Goal: Task Accomplishment & Management: Use online tool/utility

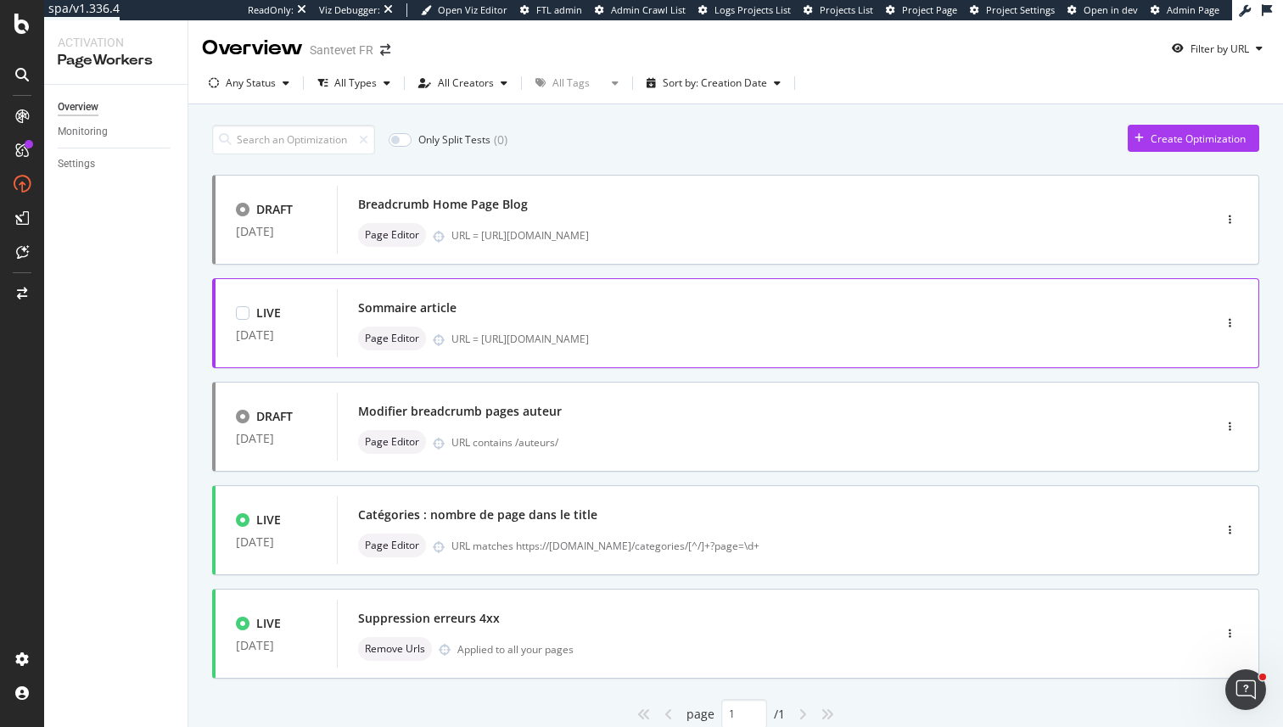
click at [678, 346] on div "Page Editor URL = https://www.santevet.com/articles/comment-bien-voyager-en-avi…" at bounding box center [749, 339] width 782 height 24
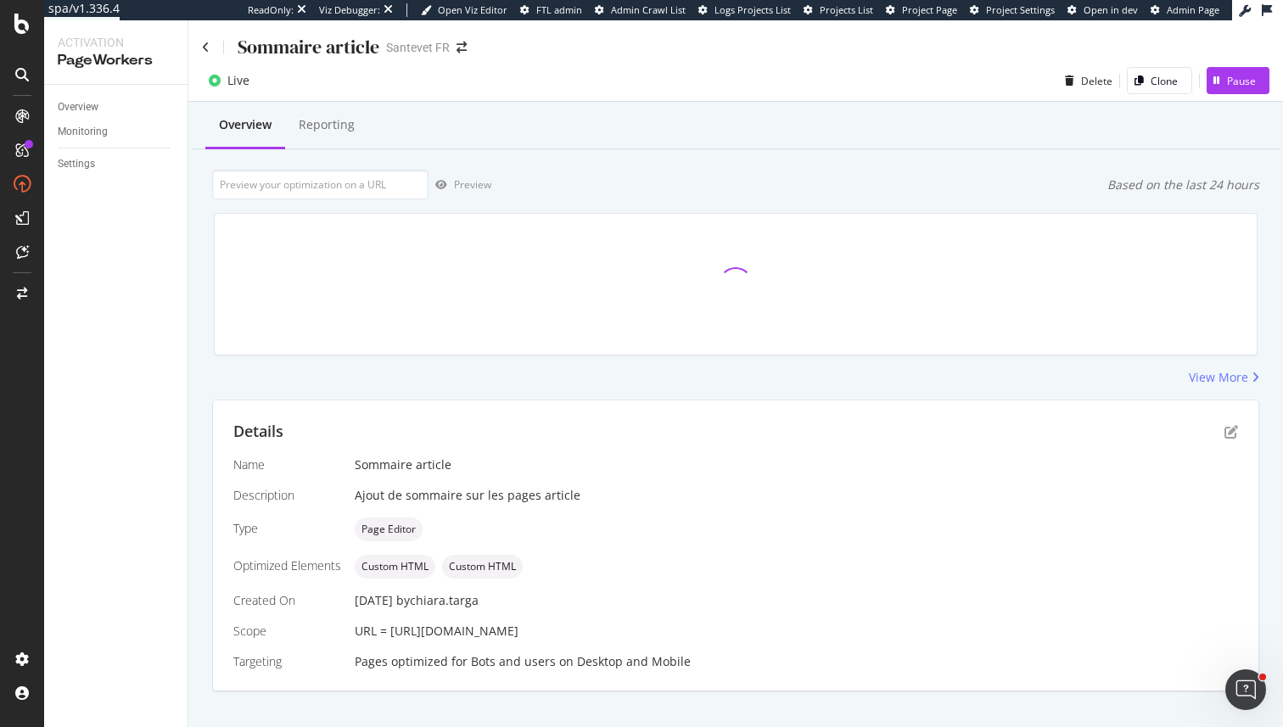
scroll to position [24, 0]
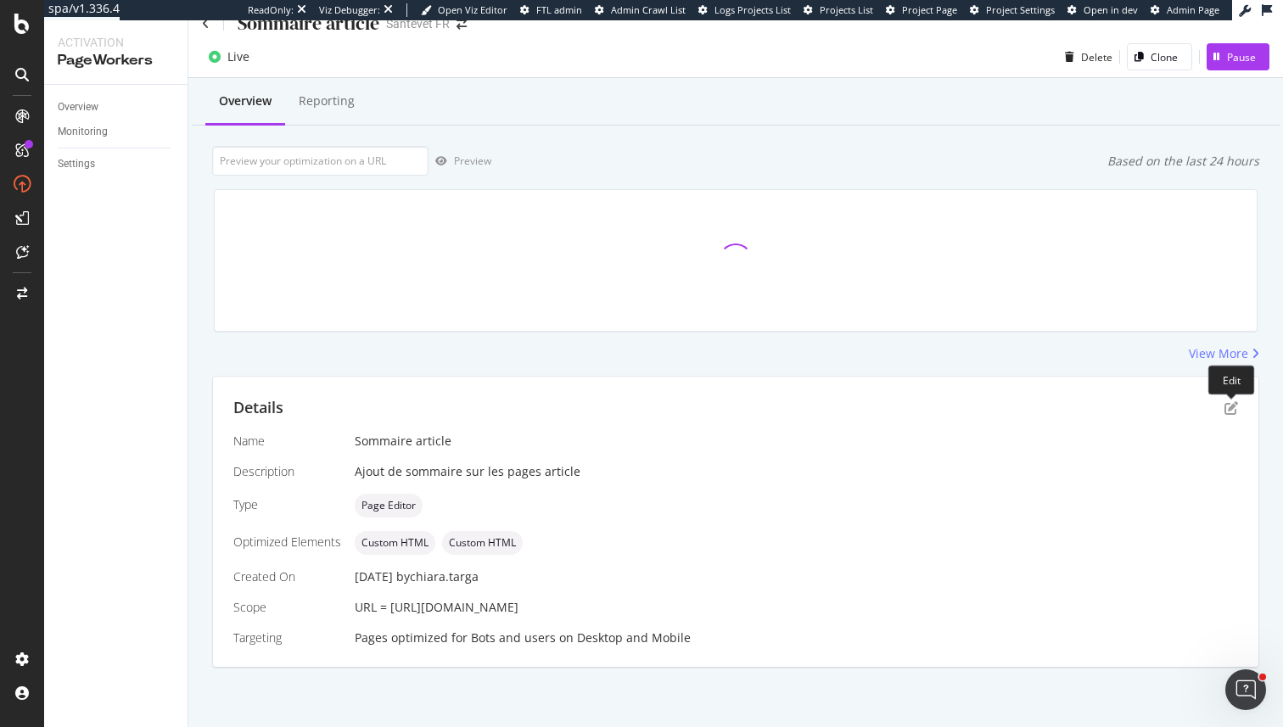
click at [1242, 398] on div "Details Name Sommaire article Description Ajout de sommaire sur les pages artic…" at bounding box center [735, 522] width 1045 height 290
click at [1232, 404] on icon "pen-to-square" at bounding box center [1232, 408] width 14 height 14
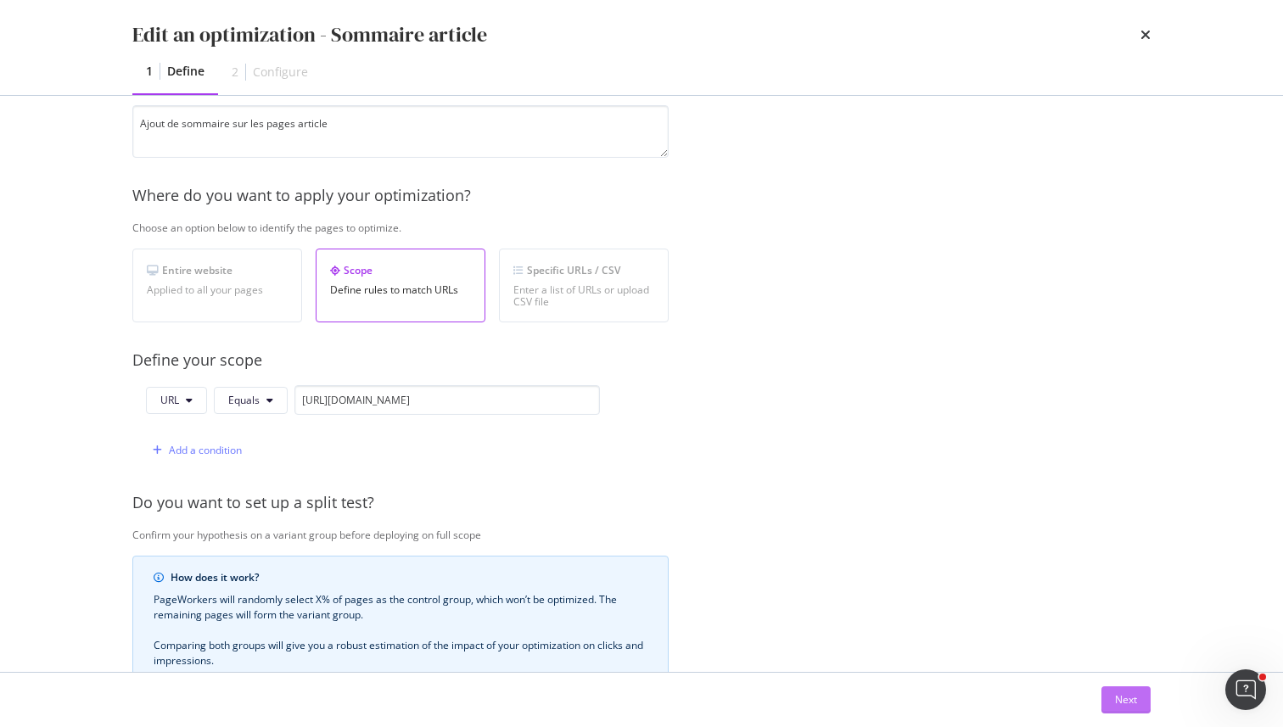
scroll to position [221, 0]
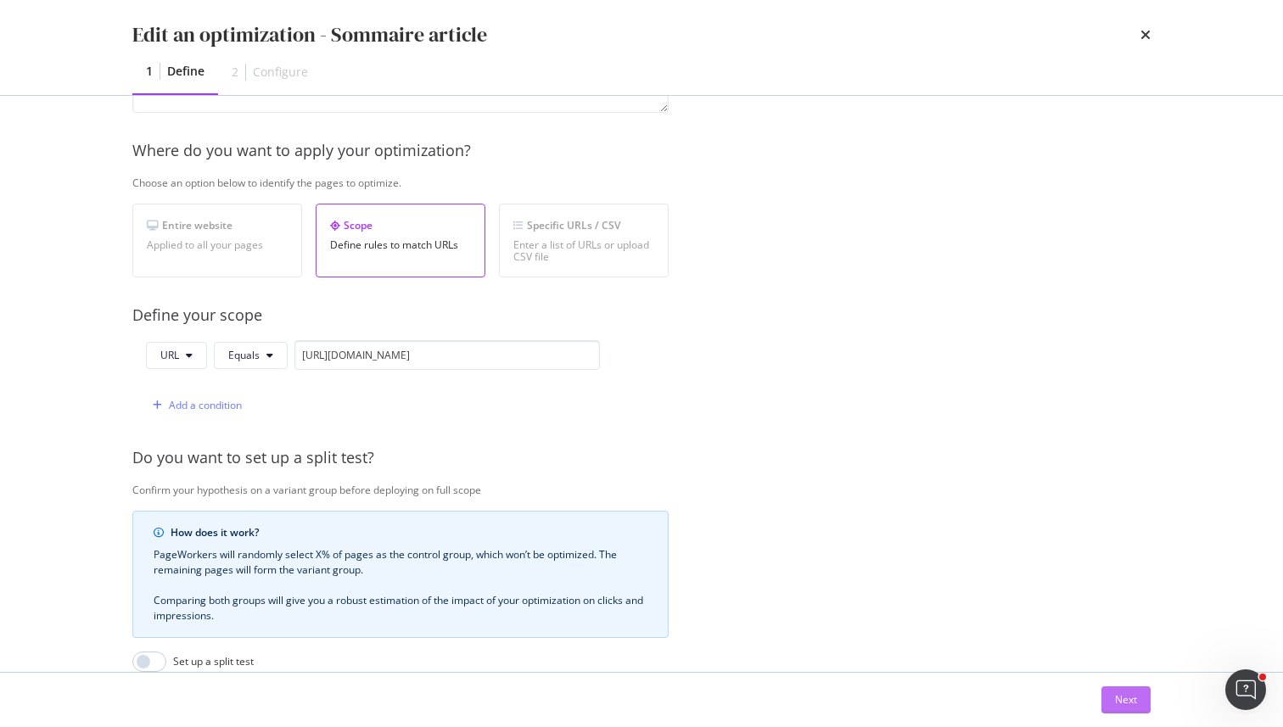
click at [1124, 691] on div "Next" at bounding box center [1126, 699] width 22 height 25
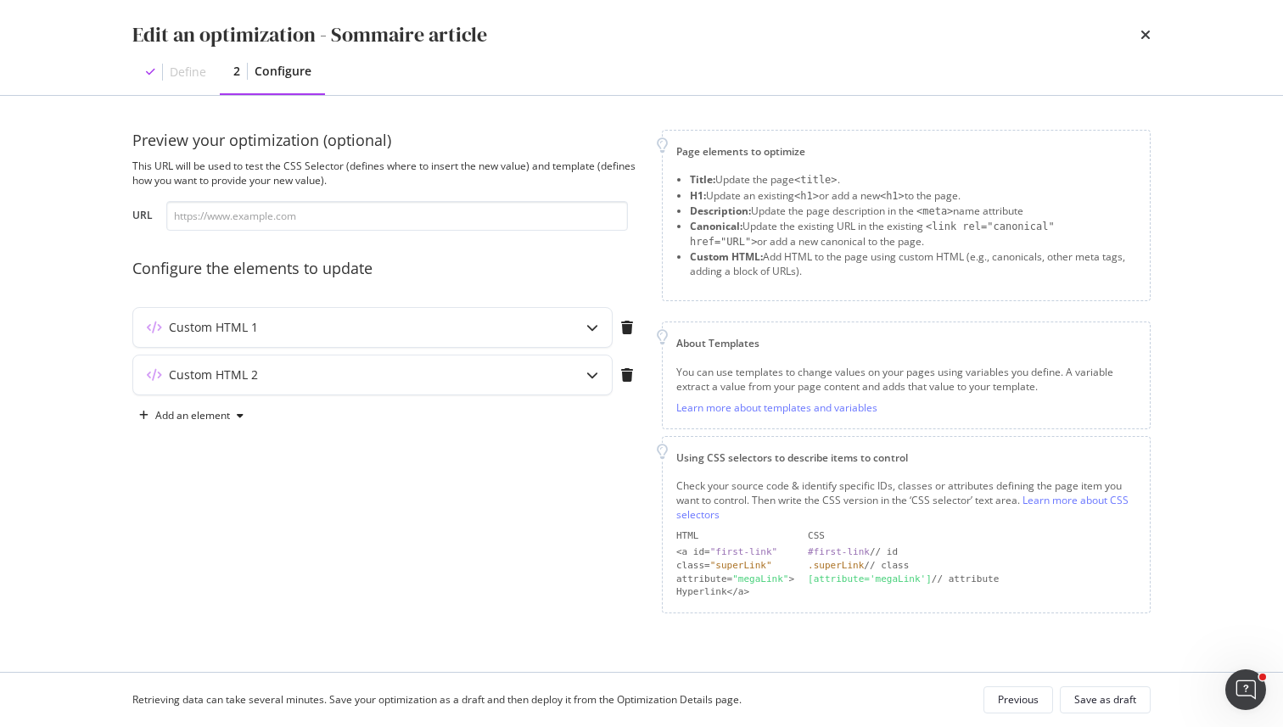
click at [1154, 33] on div "Edit an optimization - Sommaire article Define 2 Configure" at bounding box center [641, 47] width 1086 height 95
click at [1144, 33] on icon "times" at bounding box center [1146, 35] width 10 height 14
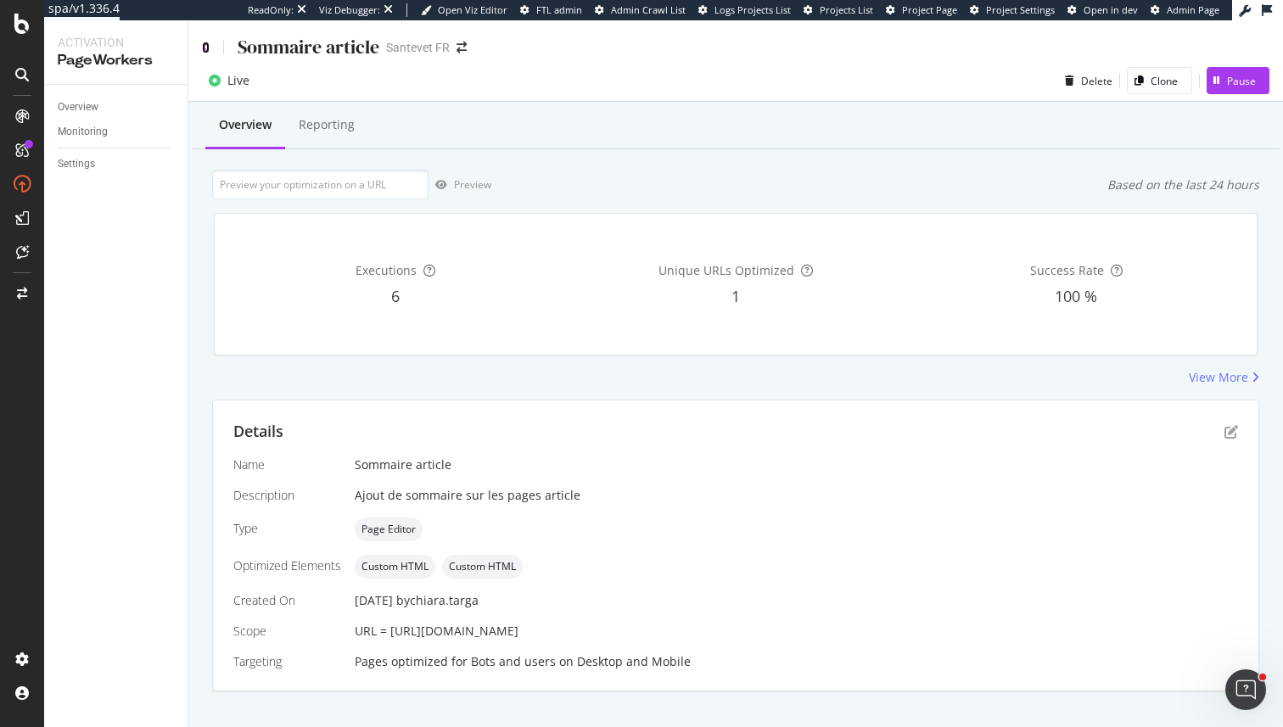
click at [205, 45] on icon at bounding box center [206, 48] width 8 height 12
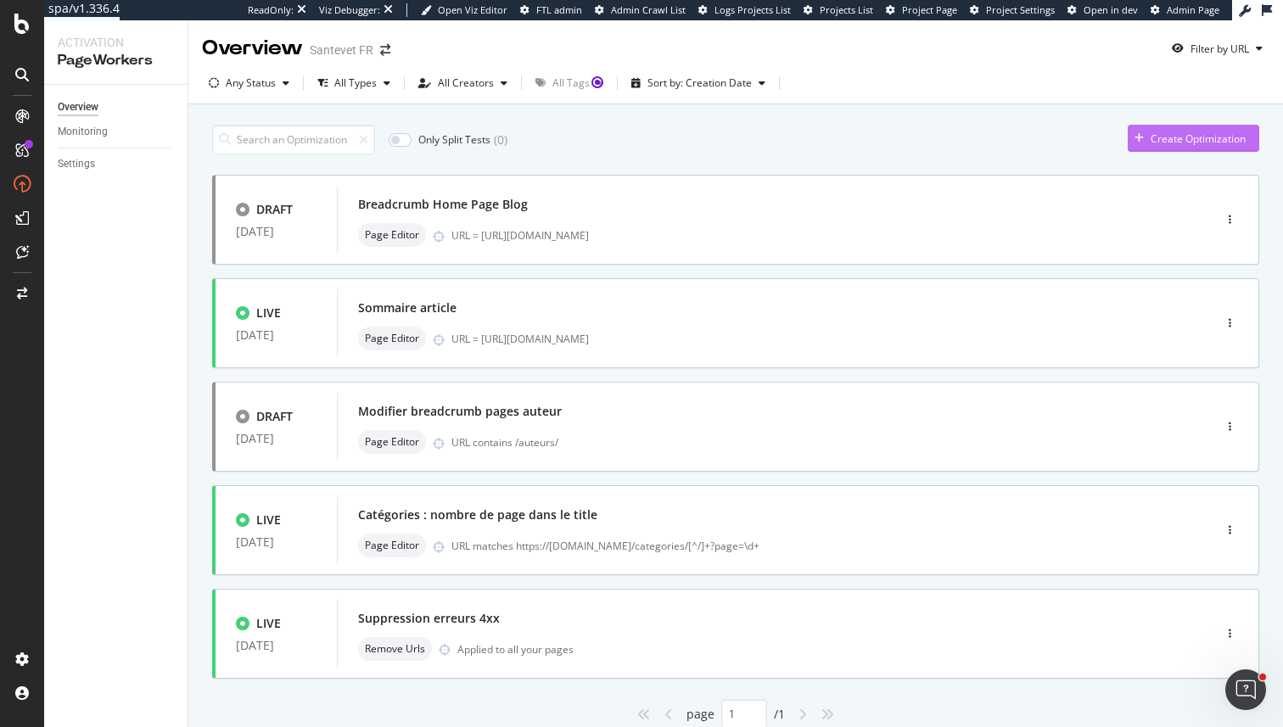
click at [1172, 134] on div "Create Optimization" at bounding box center [1198, 139] width 95 height 14
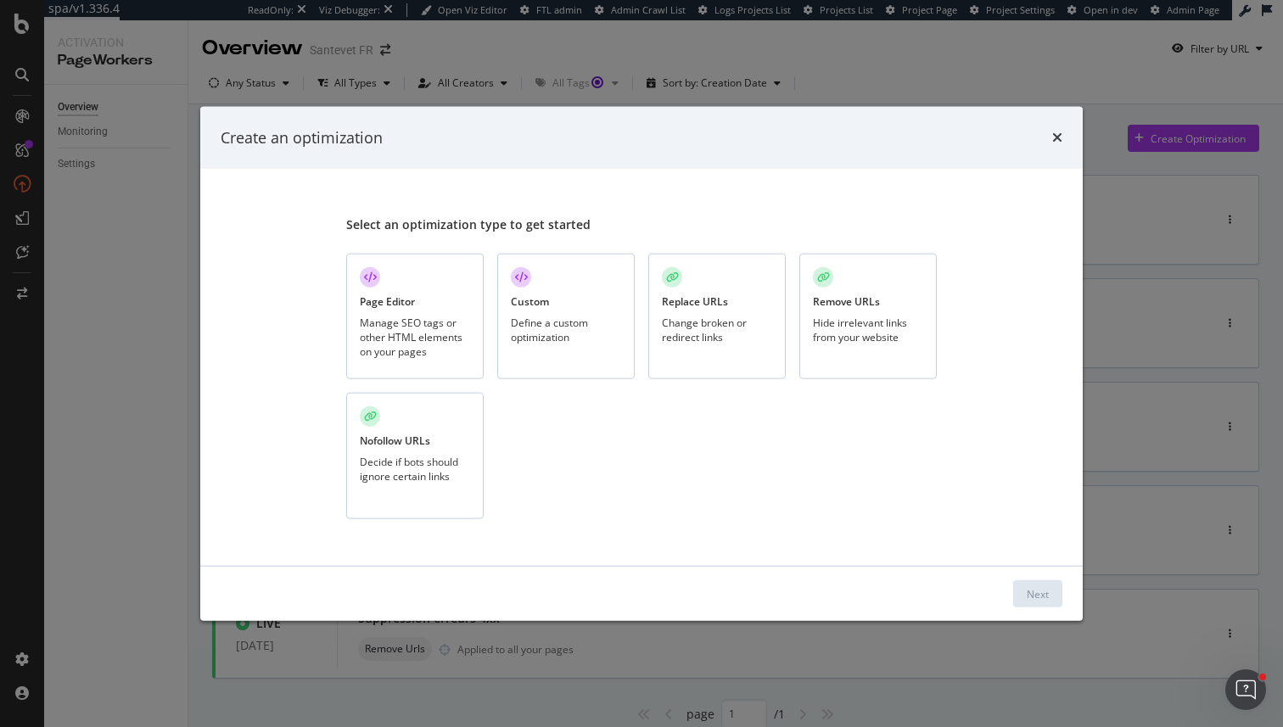
click at [534, 342] on div "Define a custom optimization" at bounding box center [566, 329] width 110 height 29
click at [1028, 593] on div "Next" at bounding box center [1038, 593] width 22 height 14
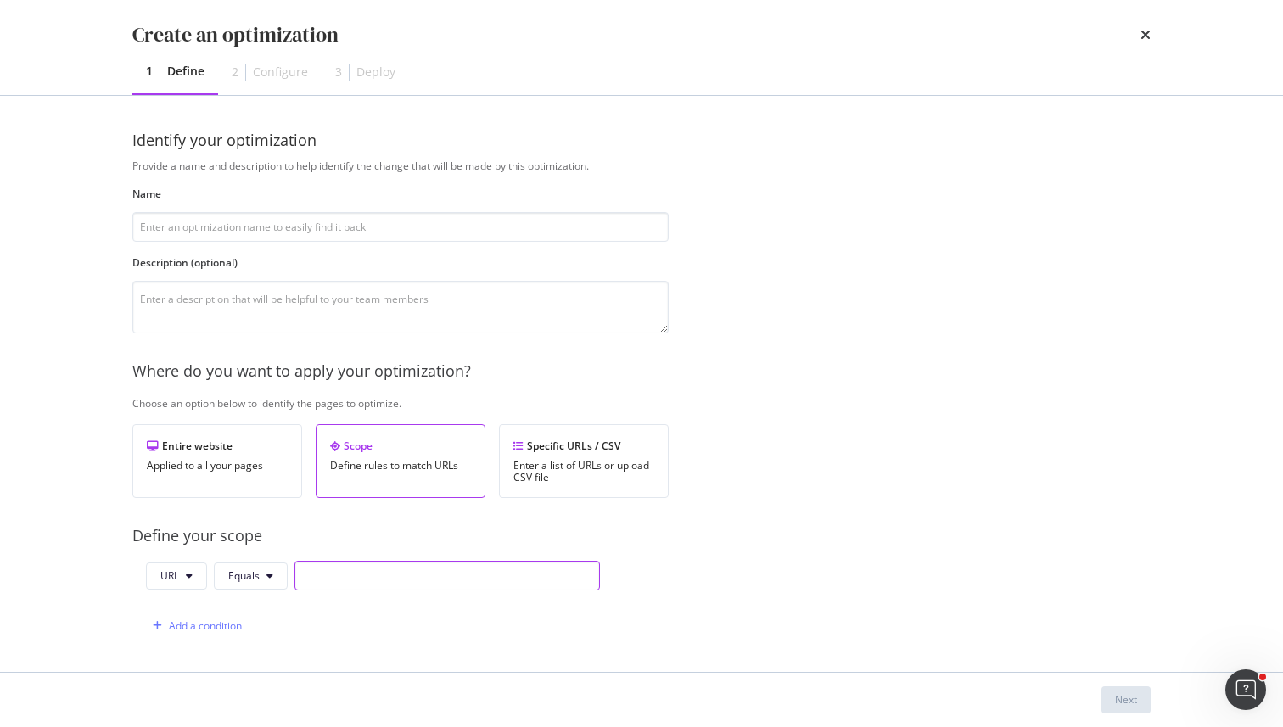
click at [463, 565] on input "modal" at bounding box center [446, 576] width 305 height 30
click at [244, 583] on button "Equals" at bounding box center [251, 576] width 74 height 27
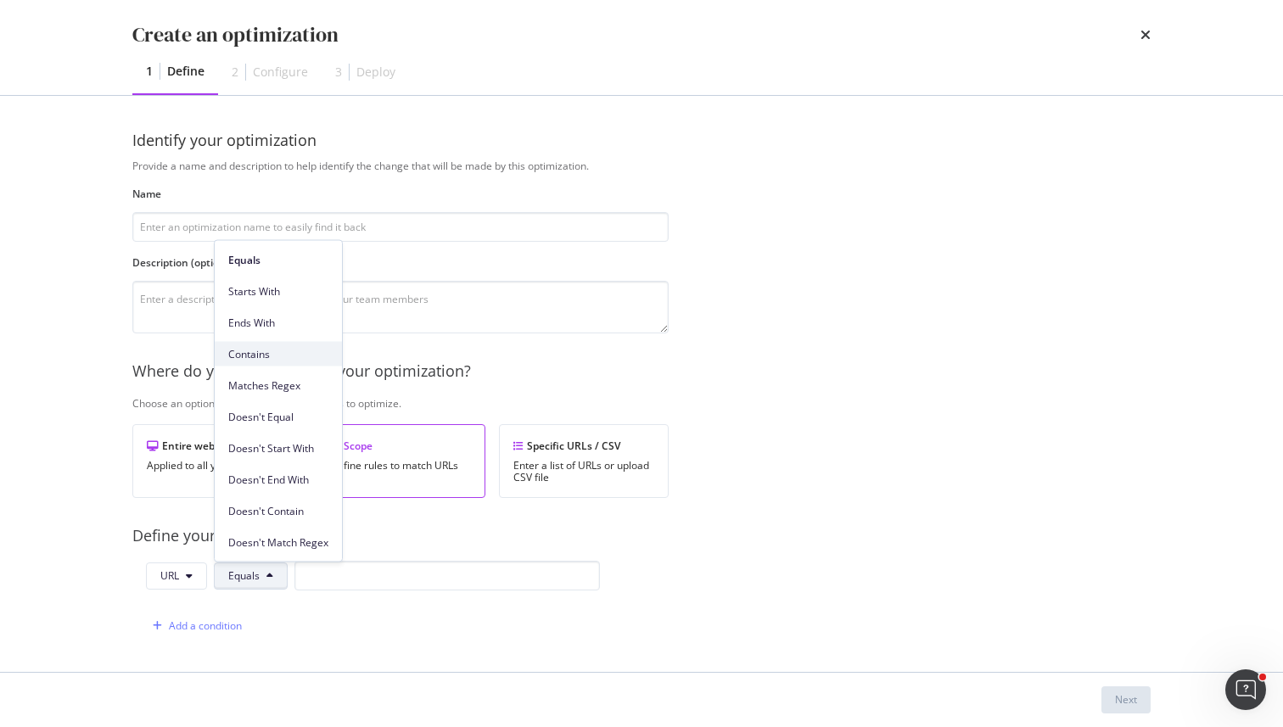
click at [294, 365] on div "Contains" at bounding box center [278, 354] width 127 height 25
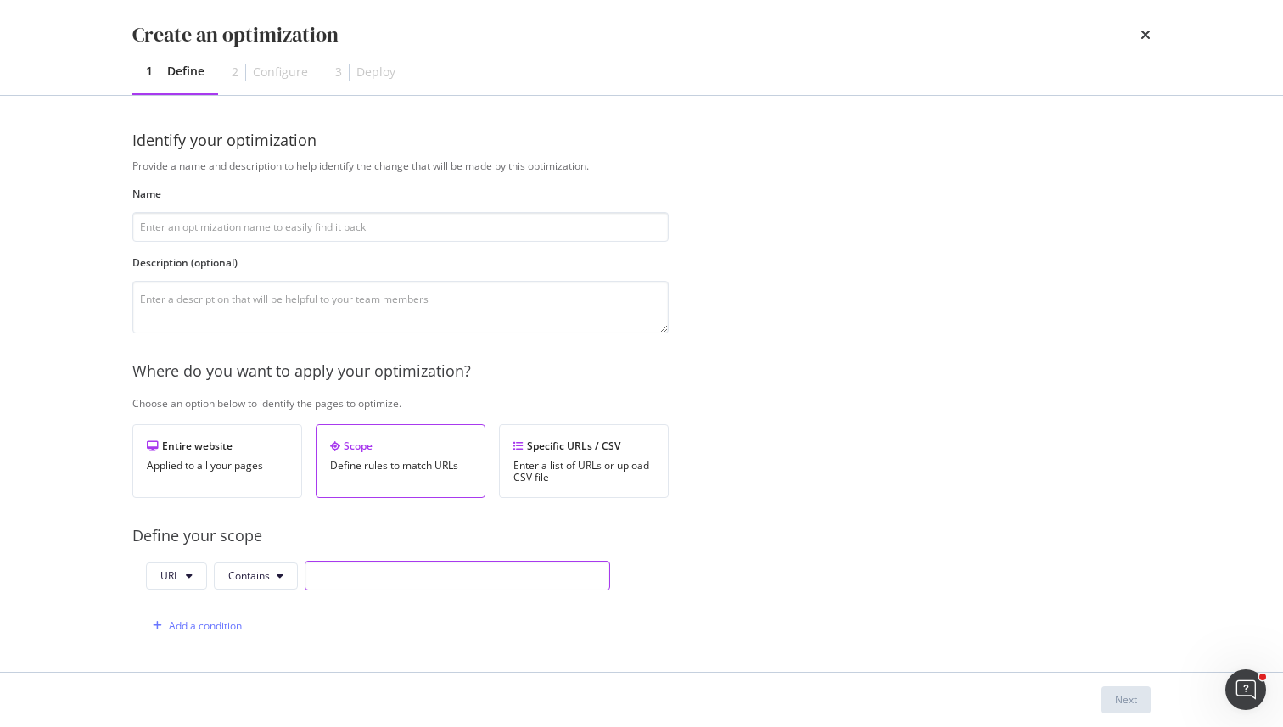
click at [330, 562] on input "modal" at bounding box center [457, 576] width 305 height 30
type input "."
click at [689, 526] on div "Define your scope" at bounding box center [683, 536] width 1102 height 22
click at [402, 230] on input "modal" at bounding box center [400, 227] width 536 height 30
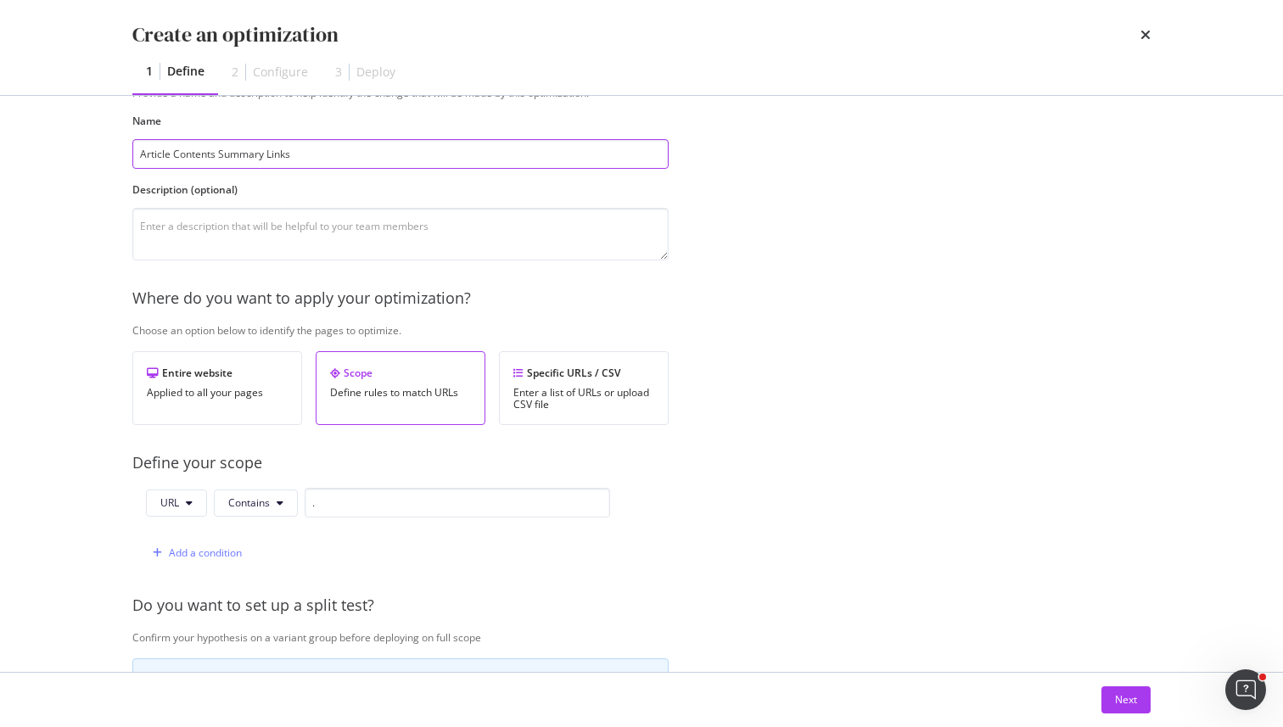
scroll to position [76, 0]
type input "Article Contents Summary Links"
click at [1124, 695] on div "Next" at bounding box center [1126, 699] width 22 height 14
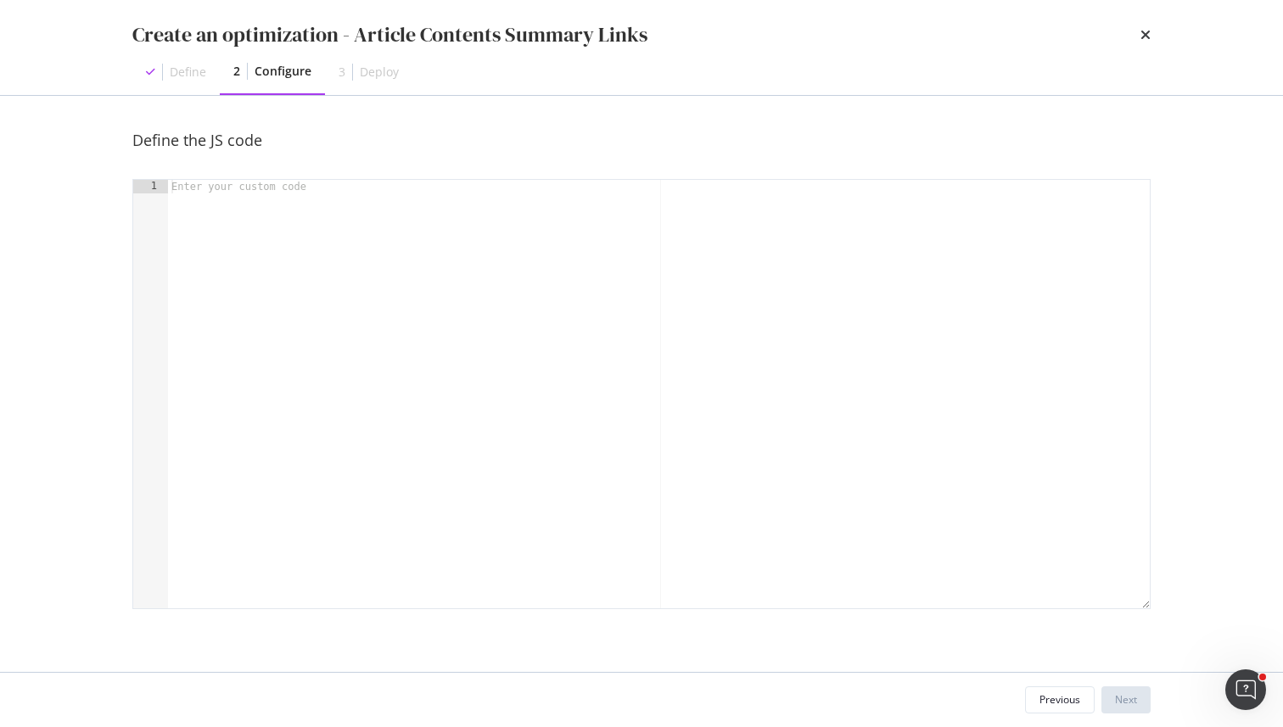
click at [429, 275] on div "modal" at bounding box center [659, 408] width 982 height 456
click at [562, 445] on div "modal" at bounding box center [659, 408] width 982 height 456
paste textarea "// create element with <uls> and then use a loop to pring hrefs"
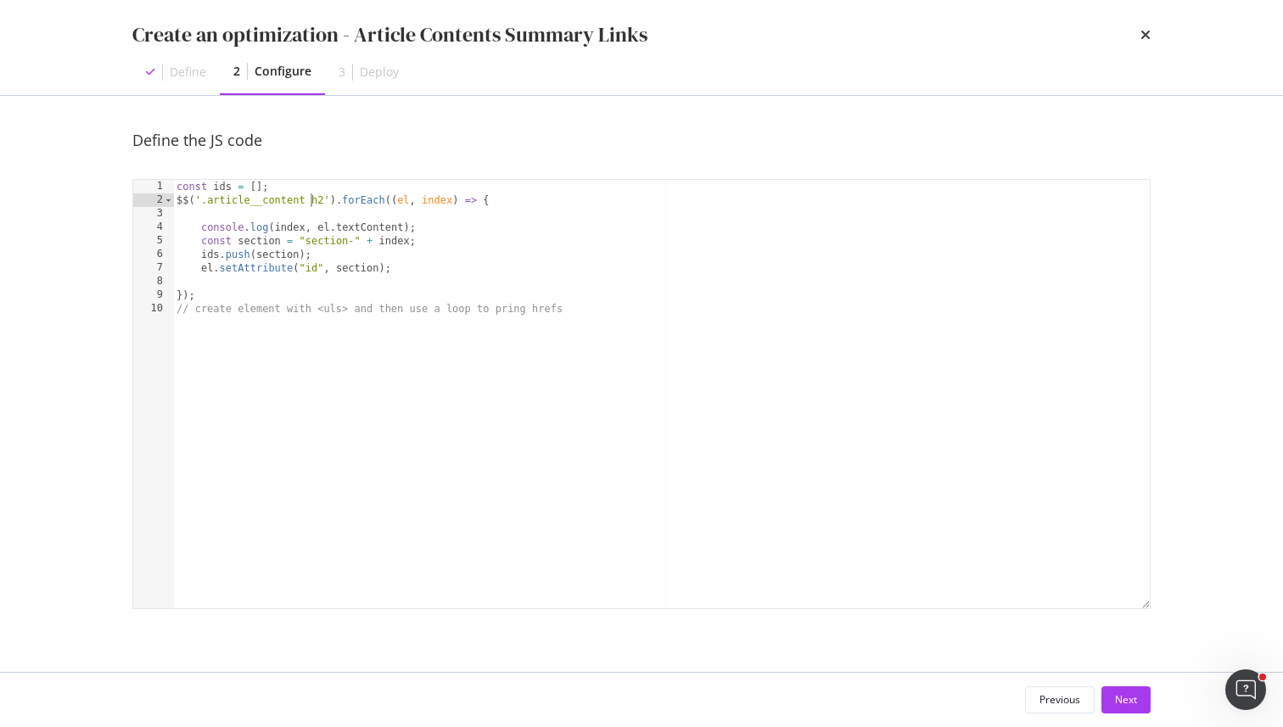
click at [311, 205] on div "const ids = [ ] ; $$ ( '.article__content h2' ) . forEach (( el , index ) => { …" at bounding box center [661, 408] width 977 height 456
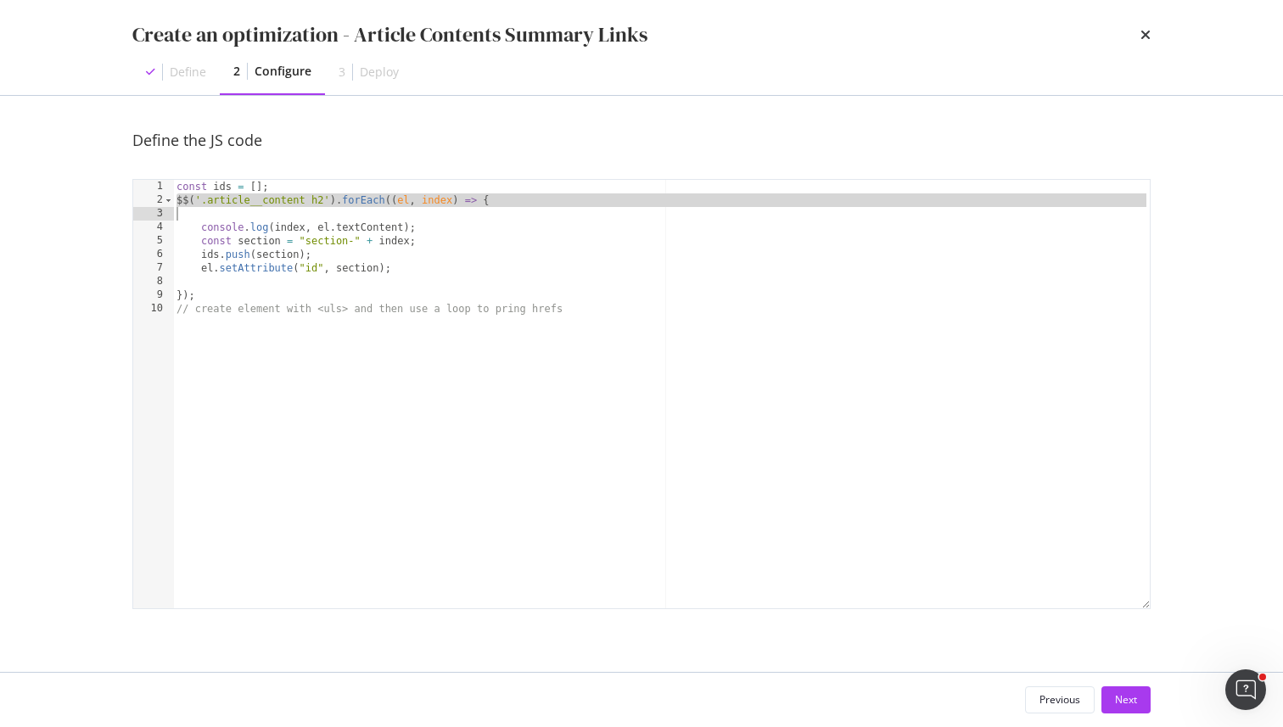
click at [316, 195] on div "const ids = [ ] ; $$ ( '.article__content h2' ) . forEach (( el , index ) => { …" at bounding box center [661, 408] width 977 height 456
click at [313, 192] on div "const ids = [ ] ; $$ ( '.article__content h2' ) . forEach (( el , index ) => { …" at bounding box center [661, 408] width 977 height 456
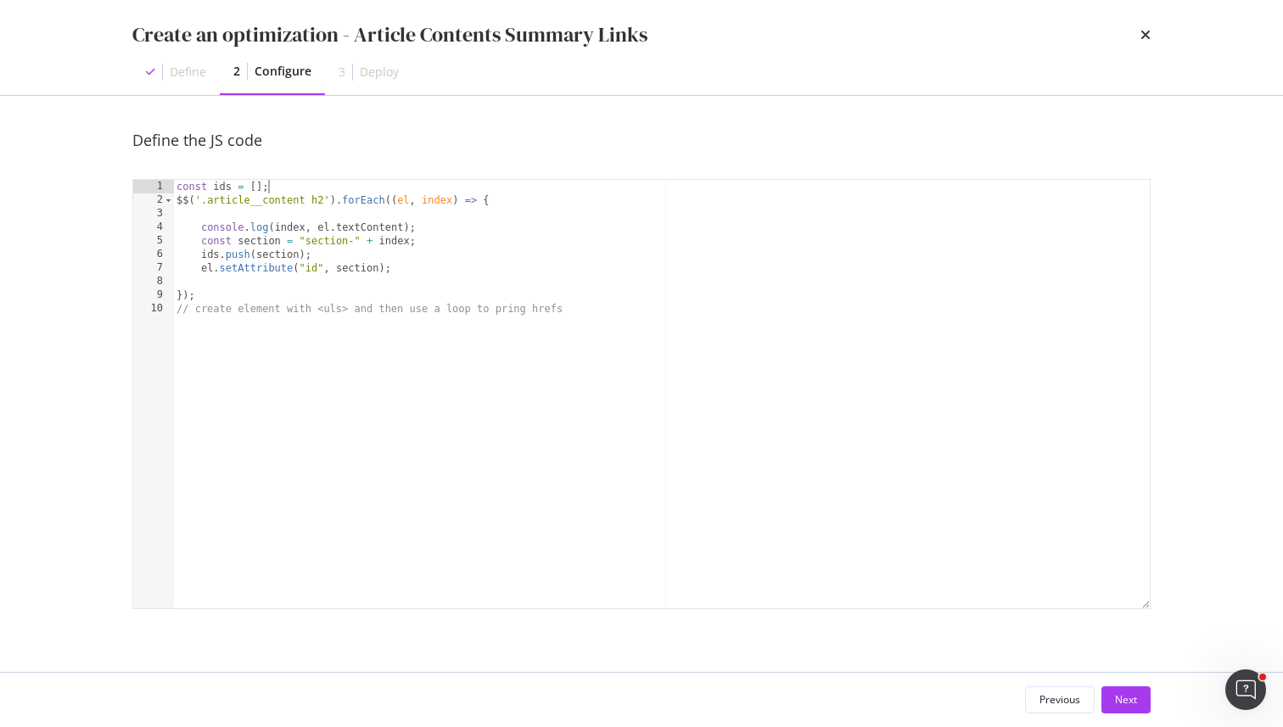
click at [313, 192] on div "const ids = [ ] ; $$ ( '.article__content h2' ) . forEach (( el , index ) => { …" at bounding box center [661, 408] width 977 height 456
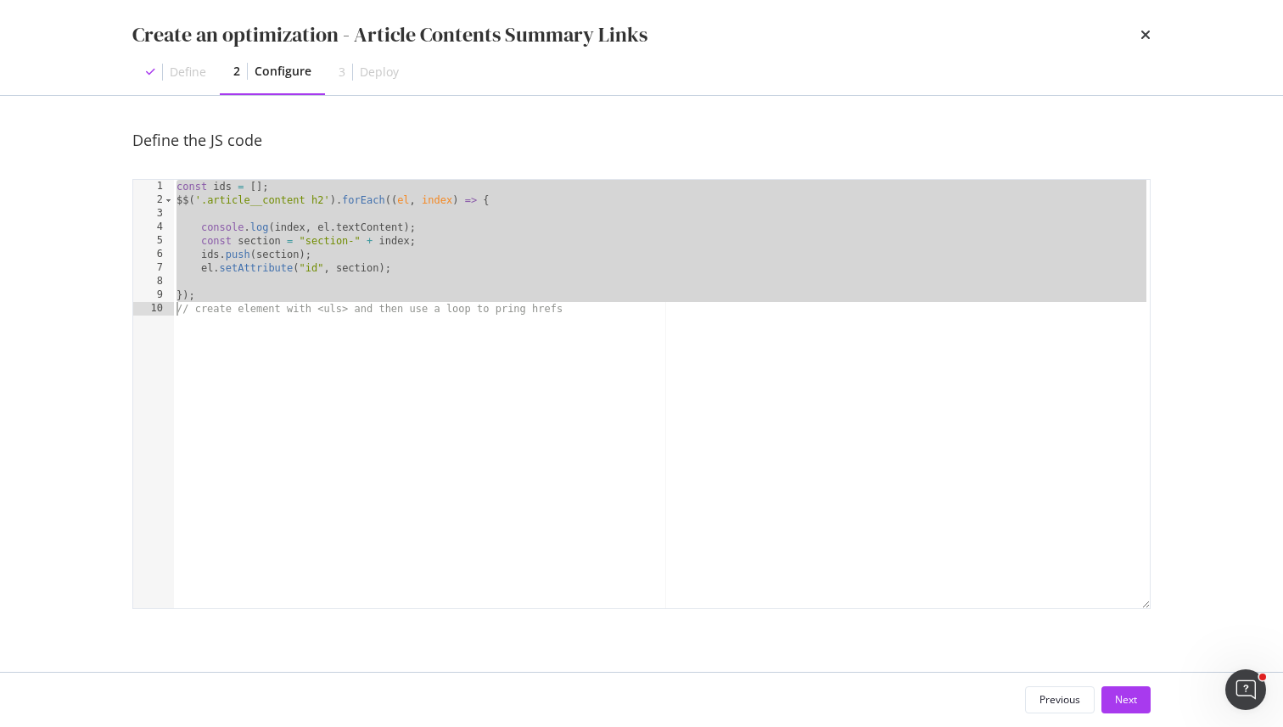
drag, startPoint x: 313, startPoint y: 192, endPoint x: 310, endPoint y: 296, distance: 104.4
click at [310, 296] on div "const ids = [ ] ; $$ ( '.article__content h2' ) . forEach (( el , index ) => { …" at bounding box center [661, 408] width 977 height 456
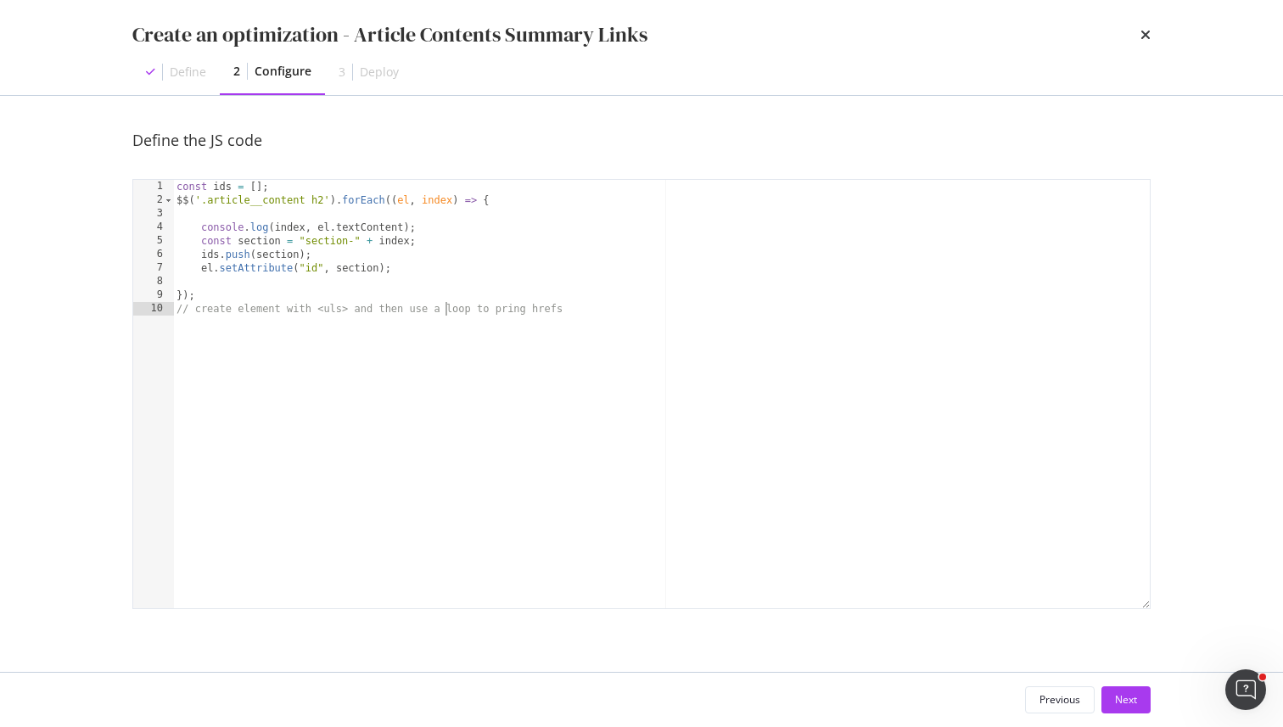
click at [445, 309] on div "const ids = [ ] ; $$ ( '.article__content h2' ) . forEach (( el , index ) => { …" at bounding box center [661, 408] width 977 height 456
click at [457, 110] on div "Define the JS code // create element with <uls> and then use a loop to pring hr…" at bounding box center [641, 384] width 1086 height 576
click at [457, 234] on div "const ids = [ ] ; $$ ( '.article__content h2' ) . forEach (( el , index ) => { …" at bounding box center [661, 408] width 977 height 456
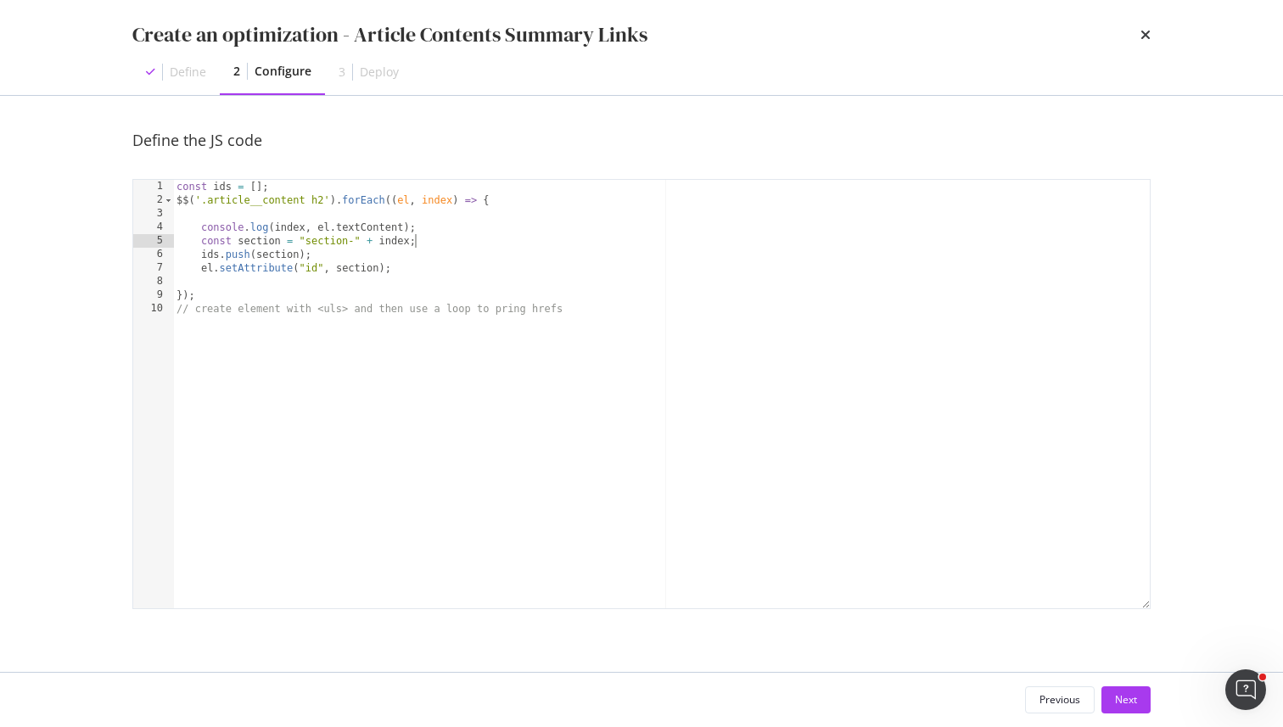
click at [457, 234] on div "const ids = [ ] ; $$ ( '.article__content h2' ) . forEach (( el , index ) => { …" at bounding box center [661, 408] width 977 height 456
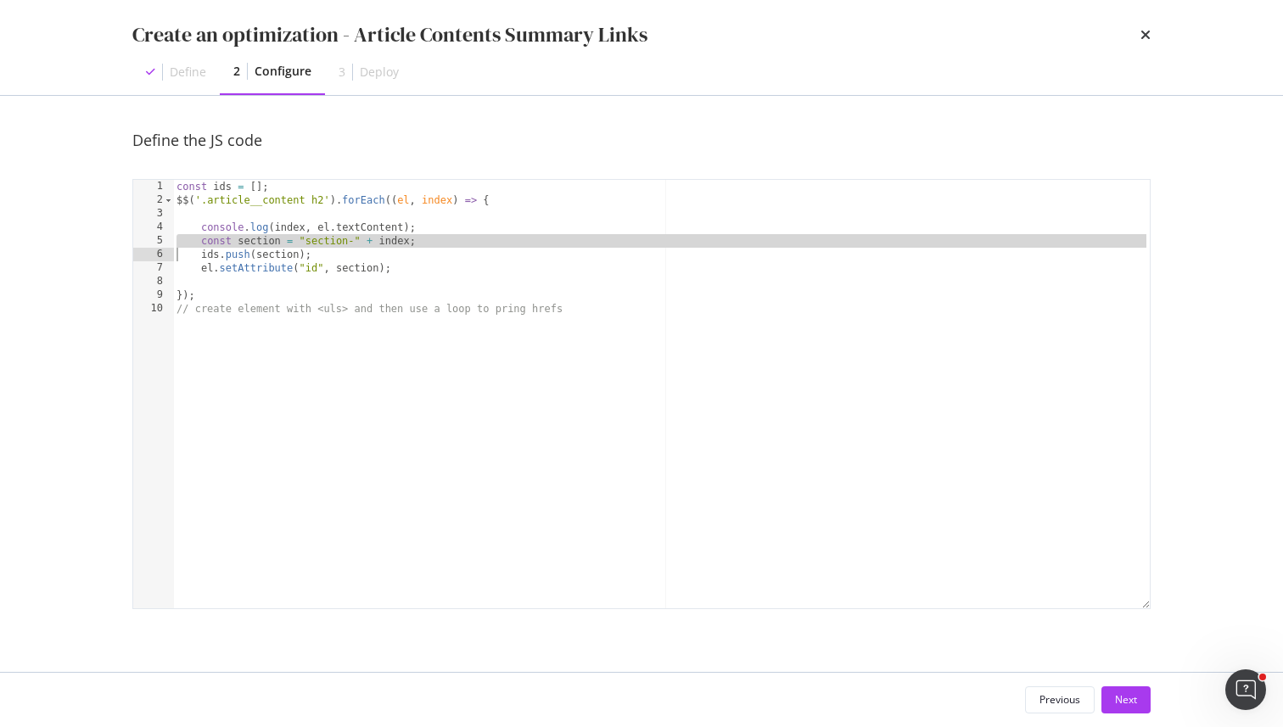
drag, startPoint x: 457, startPoint y: 234, endPoint x: 457, endPoint y: 301, distance: 67.0
click at [457, 301] on div "const ids = [ ] ; $$ ( '.article__content h2' ) . forEach (( el , index ) => { …" at bounding box center [661, 408] width 977 height 456
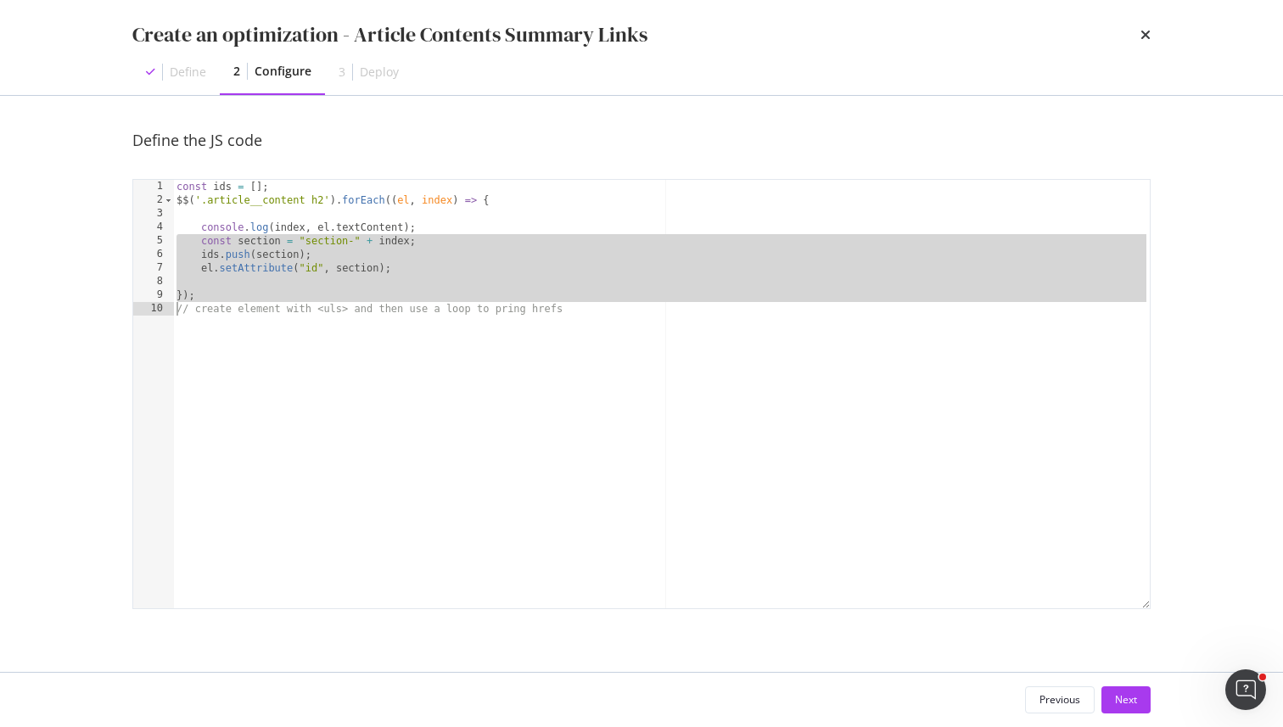
click at [457, 300] on div "const ids = [ ] ; $$ ( '.article__content h2' ) . forEach (( el , index ) => { …" at bounding box center [661, 408] width 977 height 456
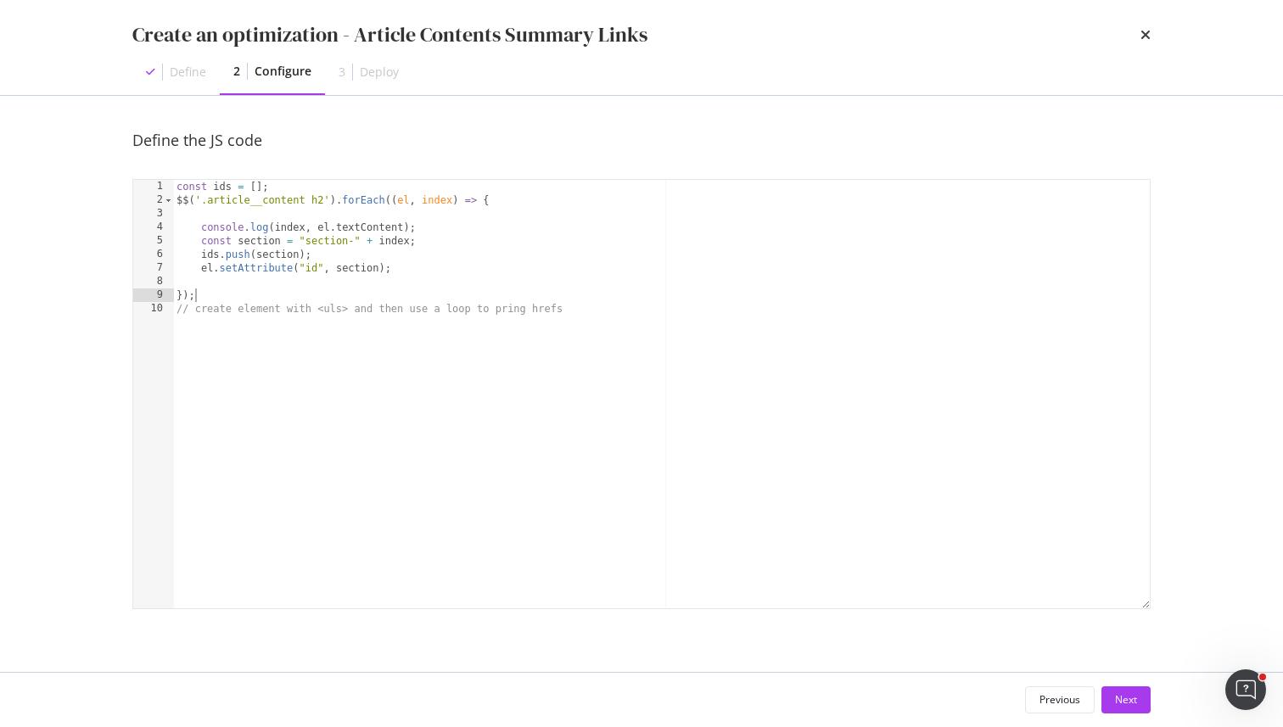
click at [243, 297] on div "const ids = [ ] ; $$ ( '.article__content h2' ) . forEach (( el , index ) => { …" at bounding box center [661, 408] width 977 height 456
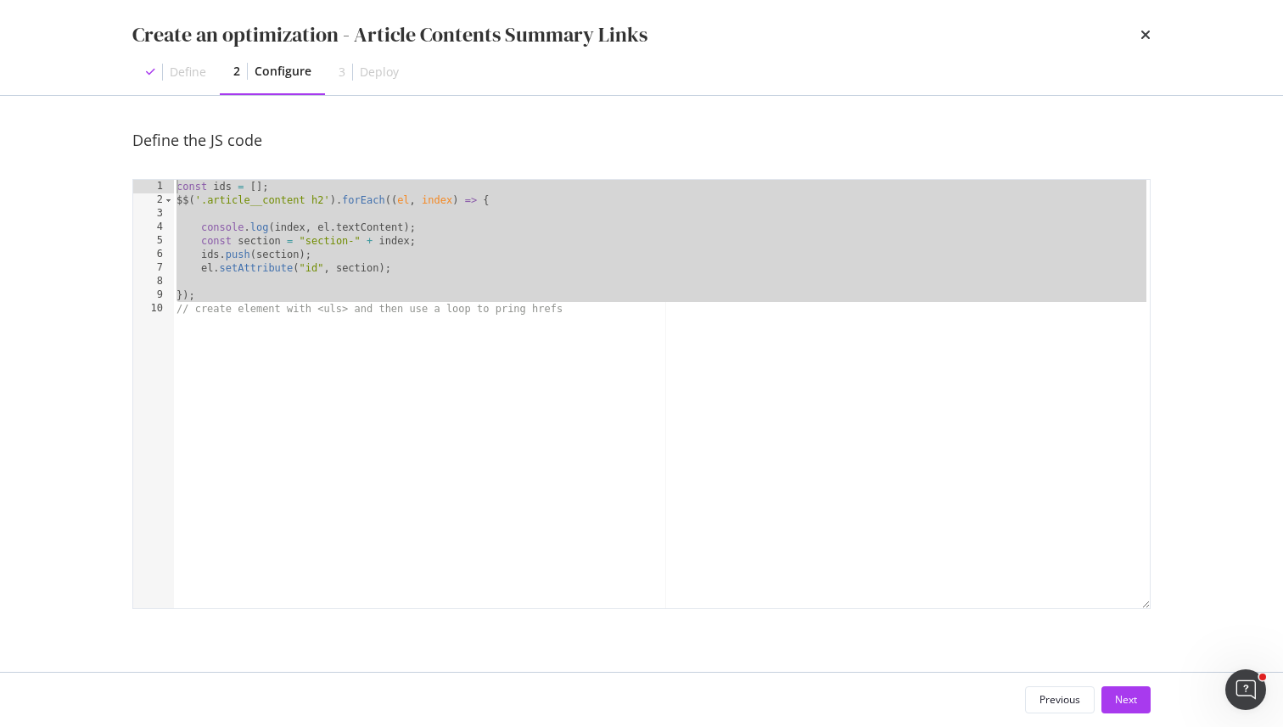
drag, startPoint x: 243, startPoint y: 297, endPoint x: 170, endPoint y: 177, distance: 140.2
click at [170, 177] on div "Define the JS code }); 1 2 3 4 5 6 7 8 9 10 const ids = [ ] ; $$ ( '.article__c…" at bounding box center [641, 386] width 1018 height 513
click at [180, 195] on div "const ids = [ ] ; $$ ( '.article__content h2' ) . forEach (( el , index ) => { …" at bounding box center [661, 408] width 977 height 456
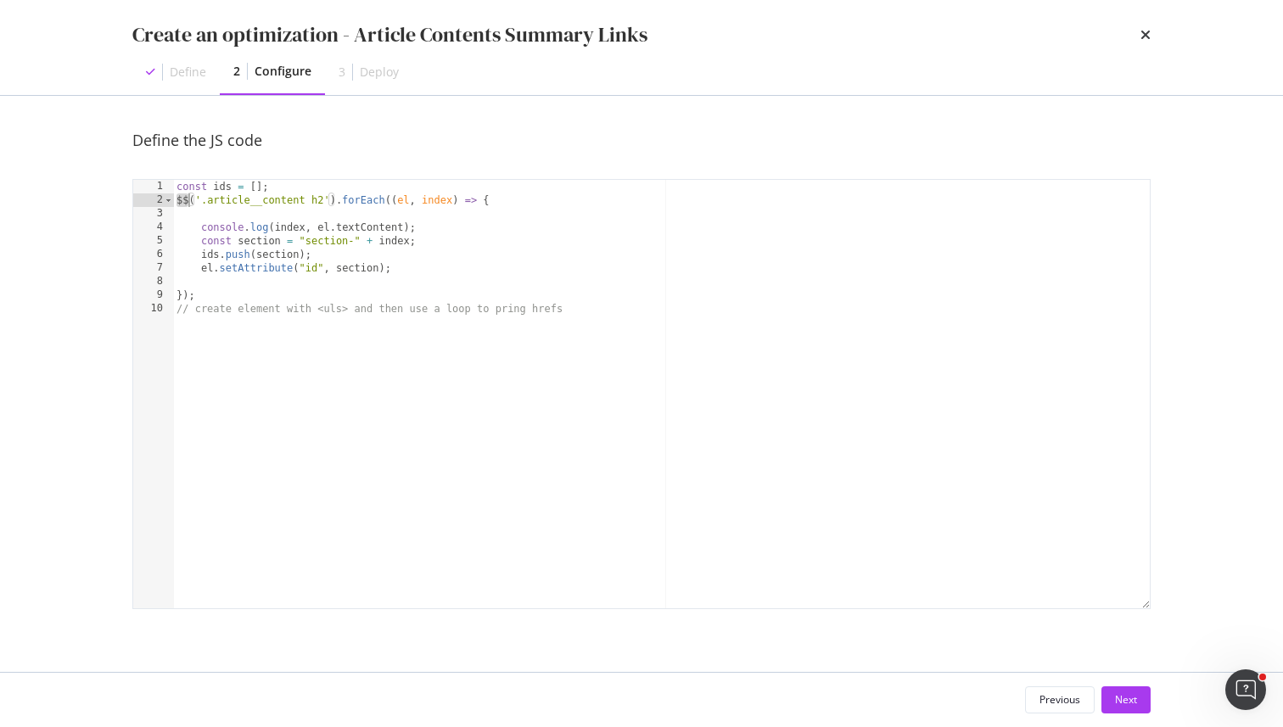
paste textarea "document.querySelectorAll"
click at [470, 308] on div "const ids = [ ] ; document . querySelectorAll ( '.article__content h2' ) . forE…" at bounding box center [661, 408] width 977 height 456
click at [384, 192] on div "const ids = [ ] ; document . querySelectorAll ( '.article__content h2' ) . forE…" at bounding box center [661, 408] width 977 height 456
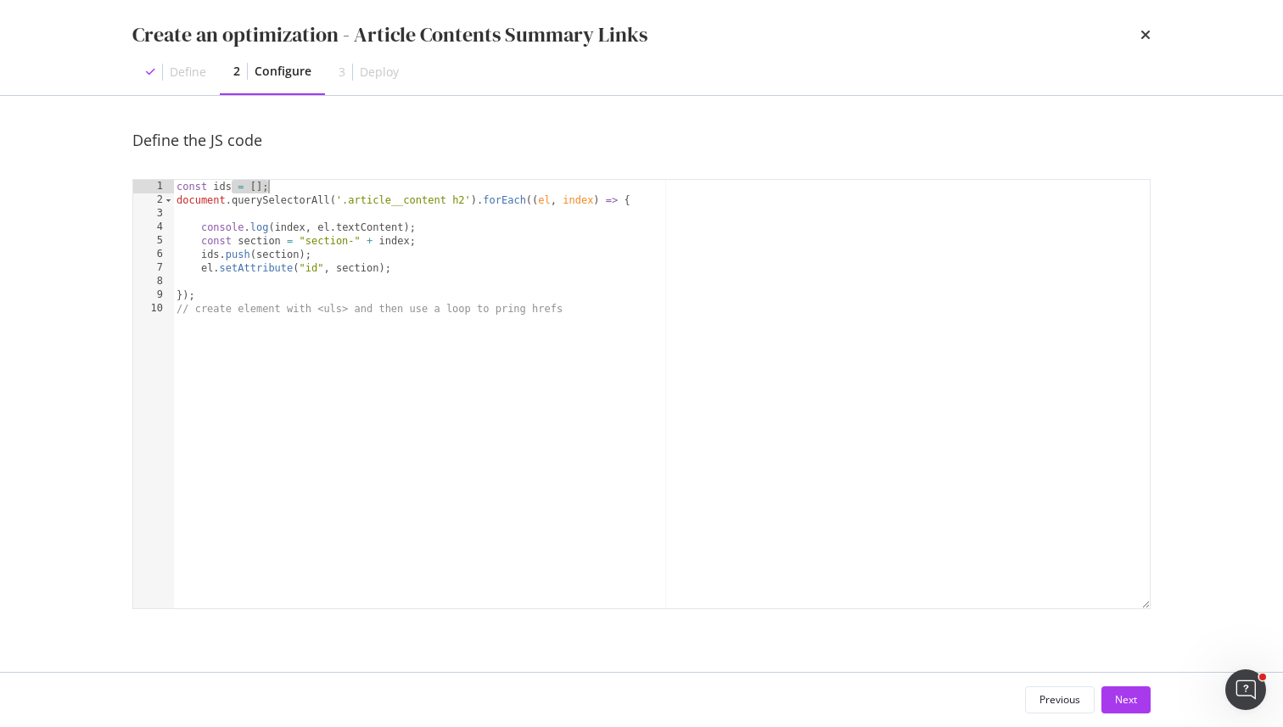
click at [384, 192] on div "const ids = [ ] ; document . querySelectorAll ( '.article__content h2' ) . forE…" at bounding box center [661, 408] width 977 height 456
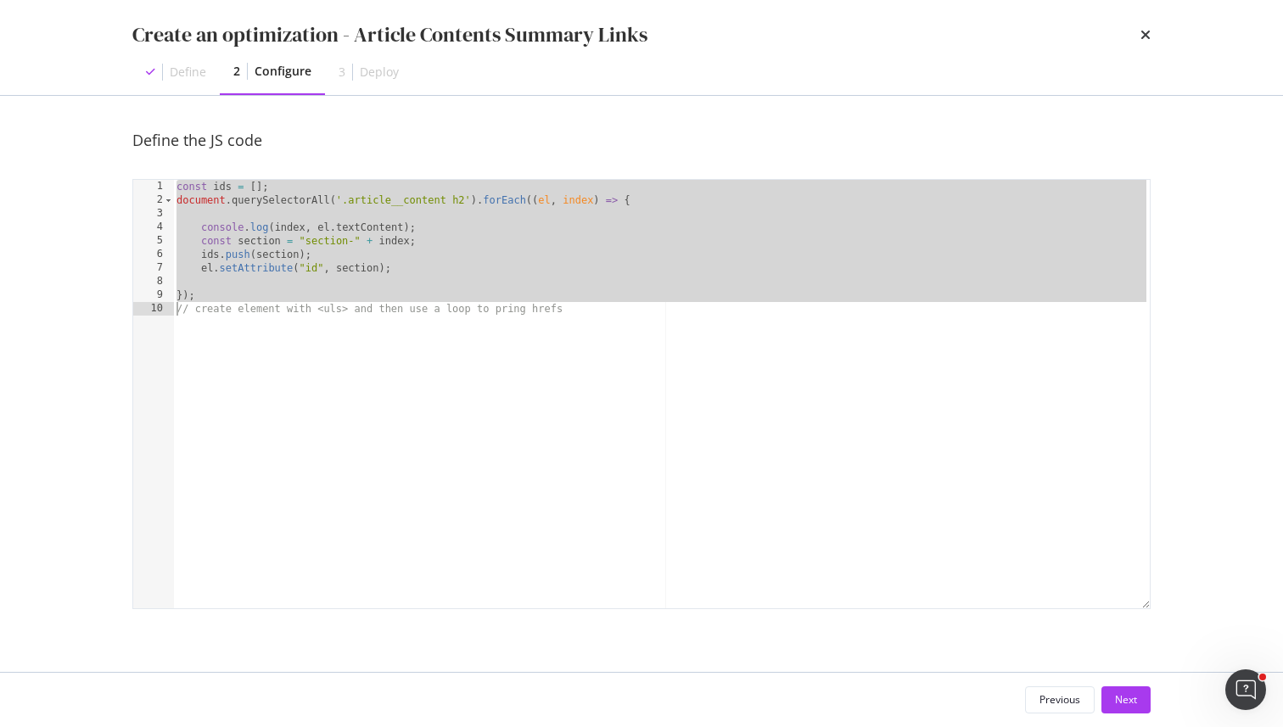
drag, startPoint x: 384, startPoint y: 192, endPoint x: 384, endPoint y: 295, distance: 103.5
click at [384, 295] on div "const ids = [ ] ; document . querySelectorAll ( '.article__content h2' ) . forE…" at bounding box center [661, 408] width 977 height 456
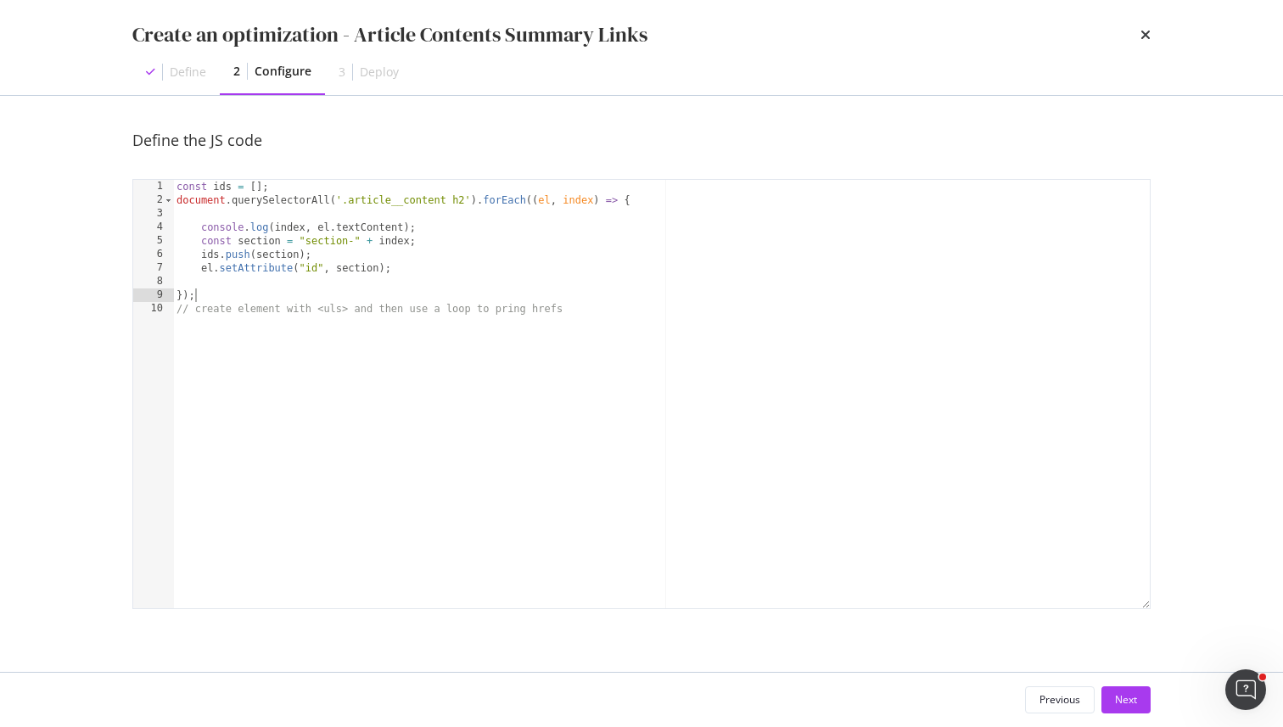
click at [479, 397] on div "const ids = [ ] ; document . querySelectorAll ( '.article__content h2' ) . forE…" at bounding box center [661, 408] width 977 height 456
click at [459, 352] on div "const ids = [ ] ; document . querySelectorAll ( '.article__content h2' ) . forE…" at bounding box center [661, 408] width 977 height 456
click at [557, 317] on div "const ids = [ ] ; document . querySelectorAll ( '.article__content h2' ) . forE…" at bounding box center [661, 408] width 977 height 456
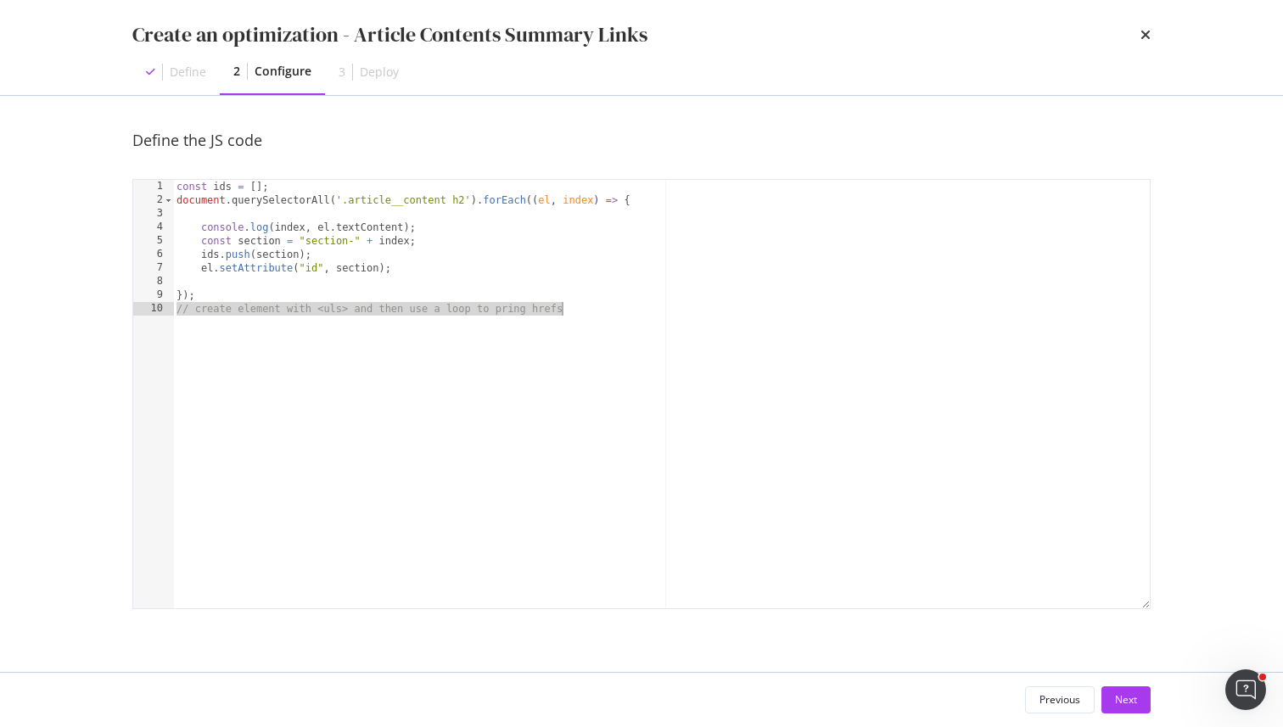
click at [253, 326] on div "const ids = [ ] ; document . querySelectorAll ( '.article__content h2' ) . forE…" at bounding box center [661, 408] width 977 height 456
click at [262, 323] on div "const ids = [ ] ; document . querySelectorAll ( '.article__content h2' ) . forE…" at bounding box center [661, 408] width 977 height 456
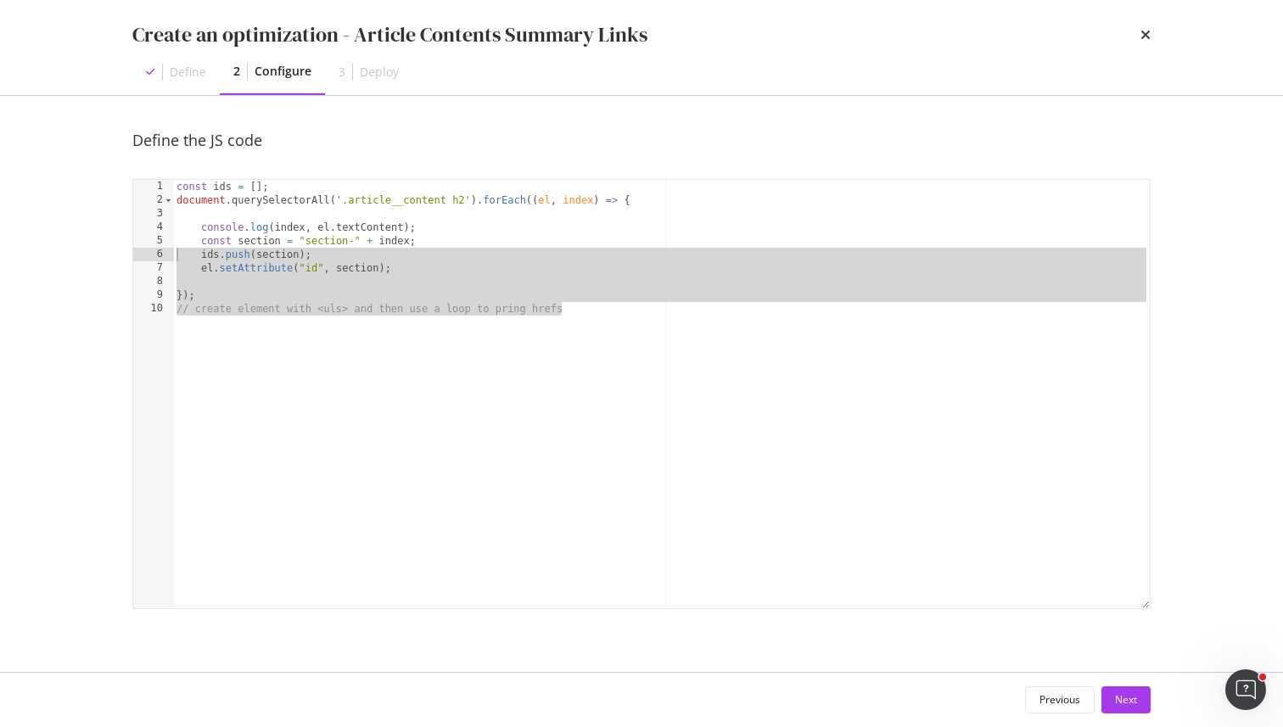
drag, startPoint x: 262, startPoint y: 323, endPoint x: 213, endPoint y: 286, distance: 61.8
click at [212, 284] on div "const ids = [ ] ; document . querySelectorAll ( '.article__content h2' ) . forE…" at bounding box center [661, 408] width 977 height 456
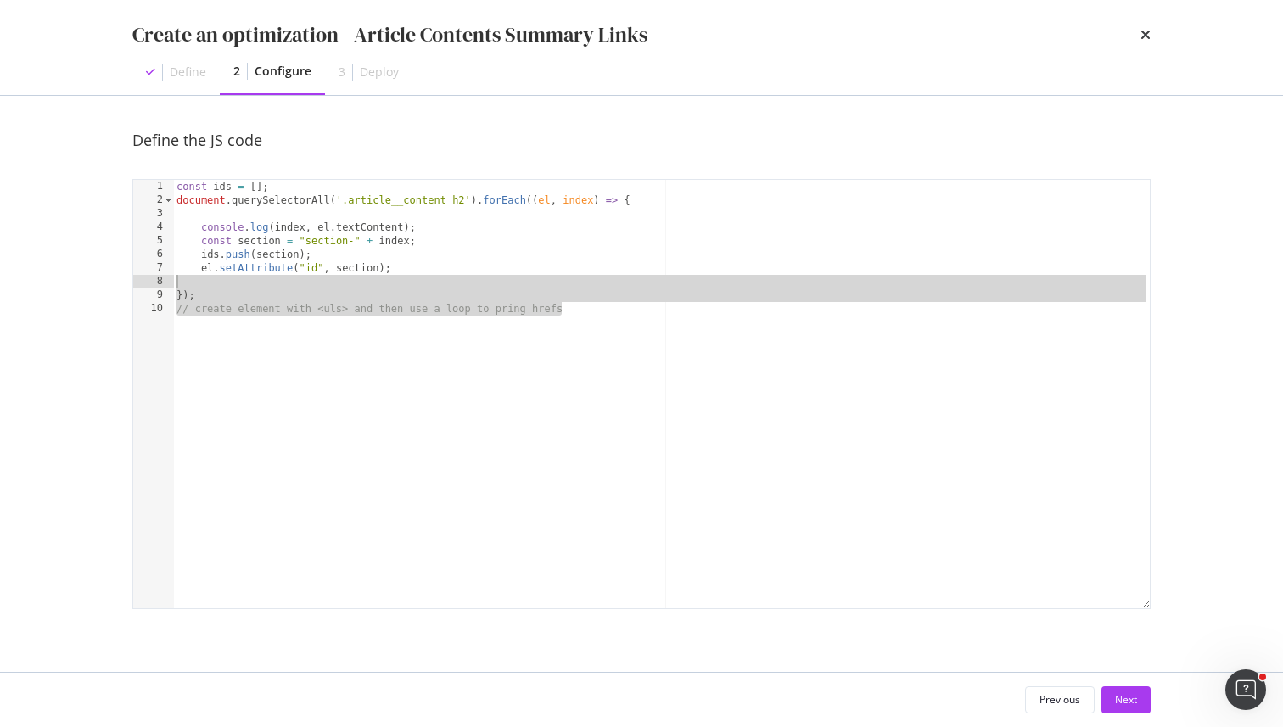
click at [213, 295] on div "const ids = [ ] ; document . querySelectorAll ( '.article__content h2' ) . forE…" at bounding box center [661, 408] width 977 height 456
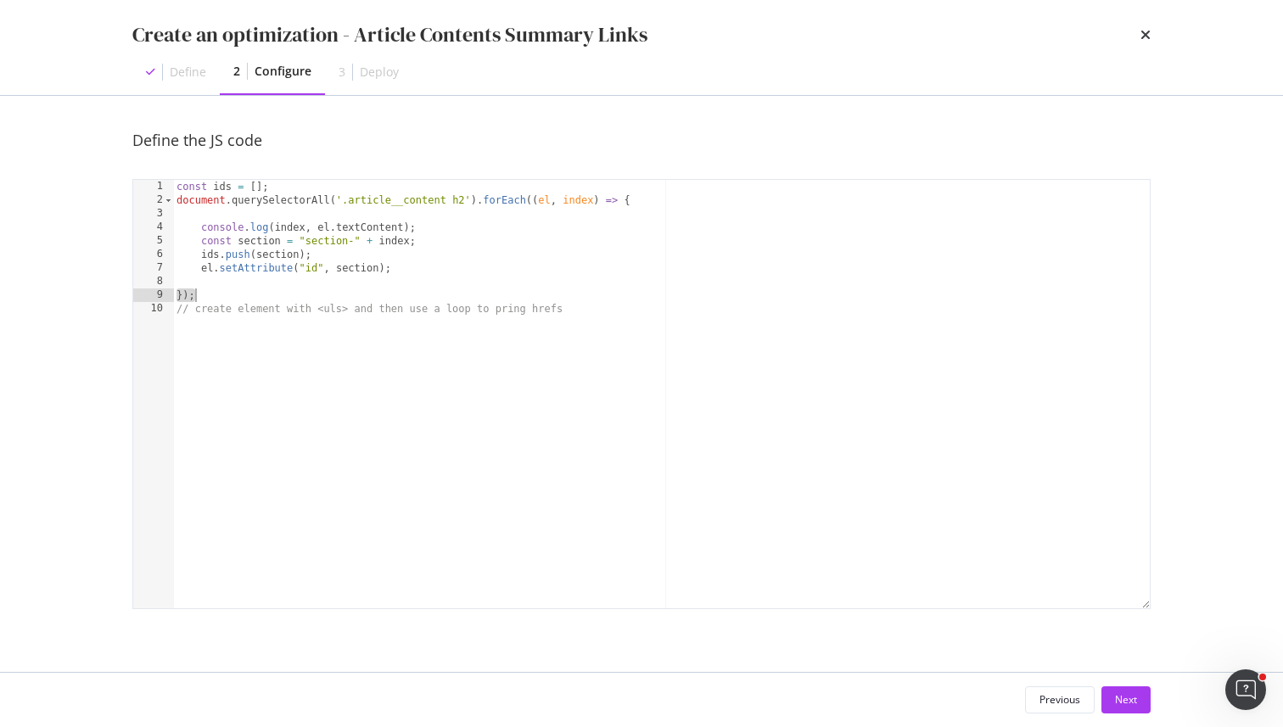
click at [213, 295] on div "const ids = [ ] ; document . querySelectorAll ( '.article__content h2' ) . forE…" at bounding box center [661, 408] width 977 height 456
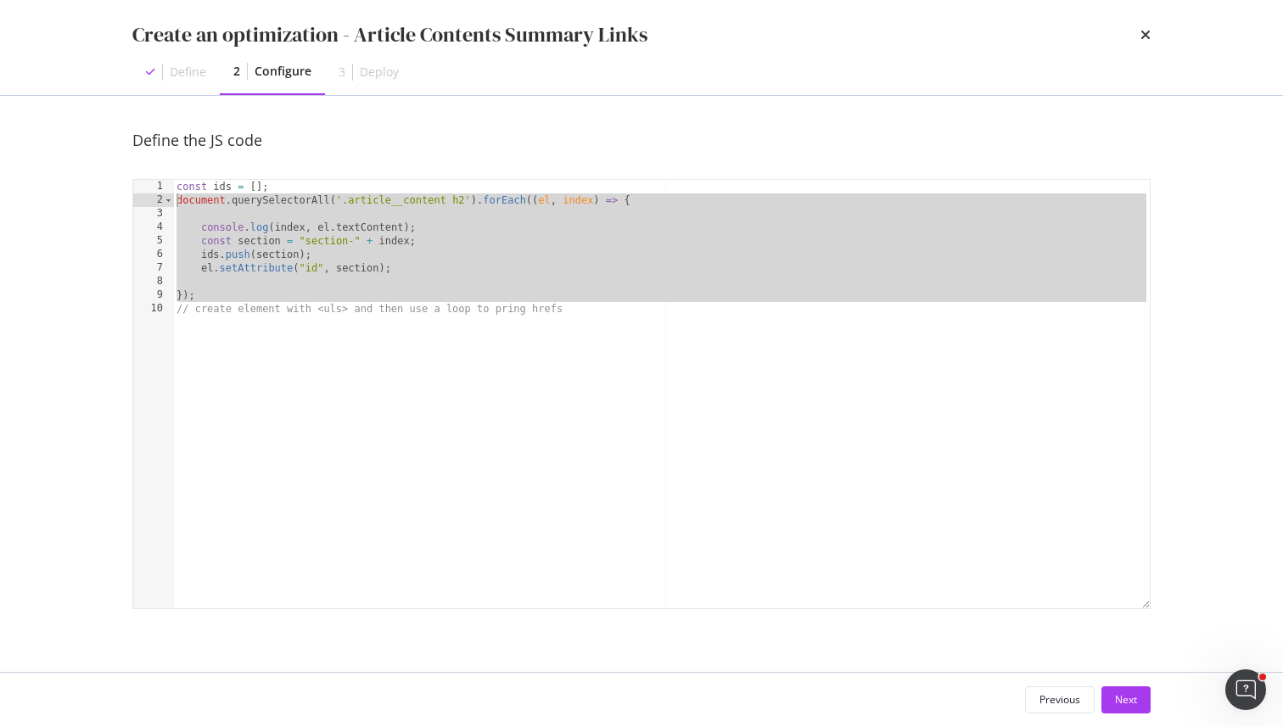
drag, startPoint x: 213, startPoint y: 295, endPoint x: 334, endPoint y: 203, distance: 152.6
click at [334, 203] on div "const ids = [ ] ; document . querySelectorAll ( '.article__content h2' ) . forE…" at bounding box center [661, 408] width 977 height 456
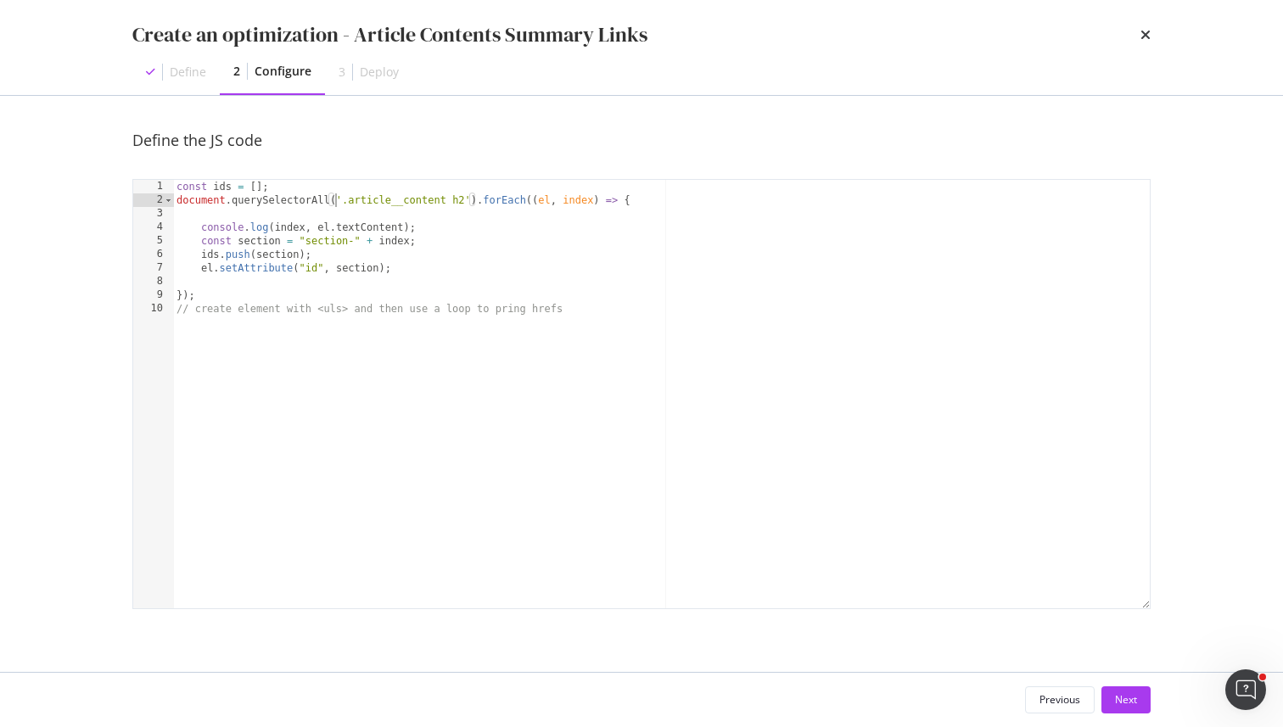
click at [336, 197] on div "const ids = [ ] ; document . querySelectorAll ( '.article__content h2' ) . forE…" at bounding box center [661, 408] width 977 height 456
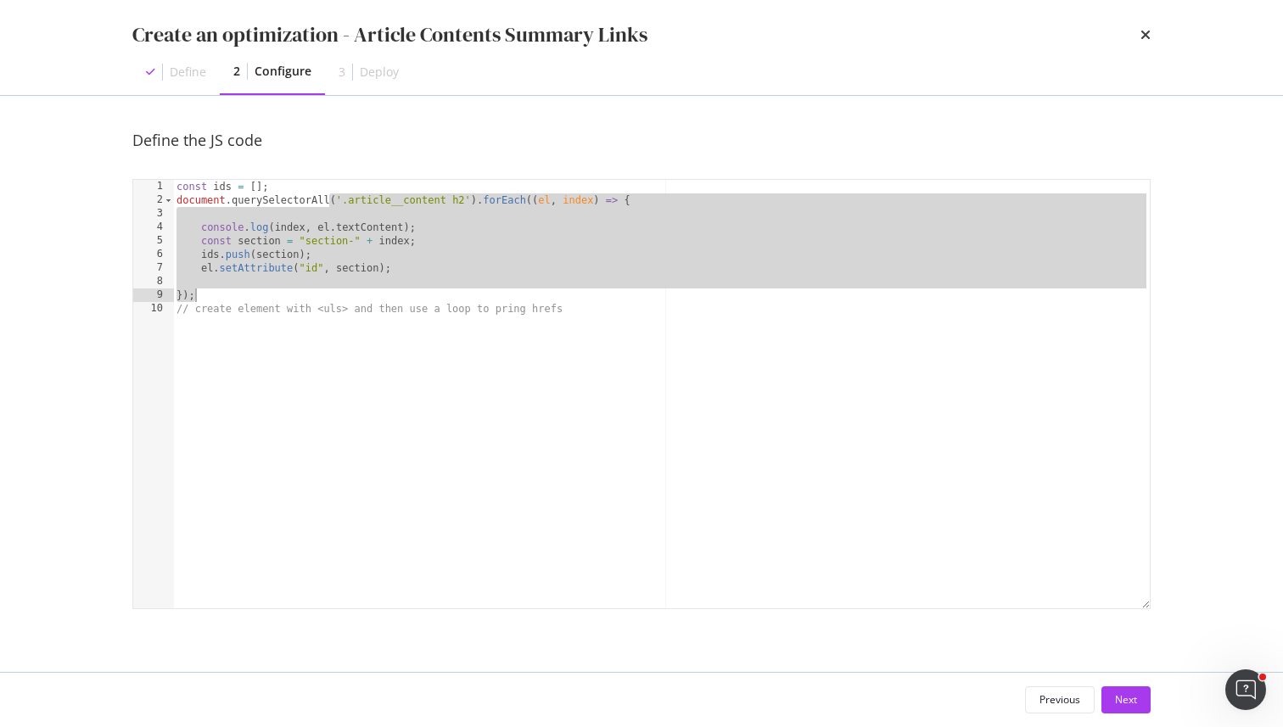
drag, startPoint x: 328, startPoint y: 198, endPoint x: 358, endPoint y: 292, distance: 98.8
click at [358, 292] on div "const ids = [ ] ; document . querySelectorAll ( '.article__content h2' ) . forE…" at bounding box center [661, 408] width 977 height 456
paste textarea "Cursor at row 13"
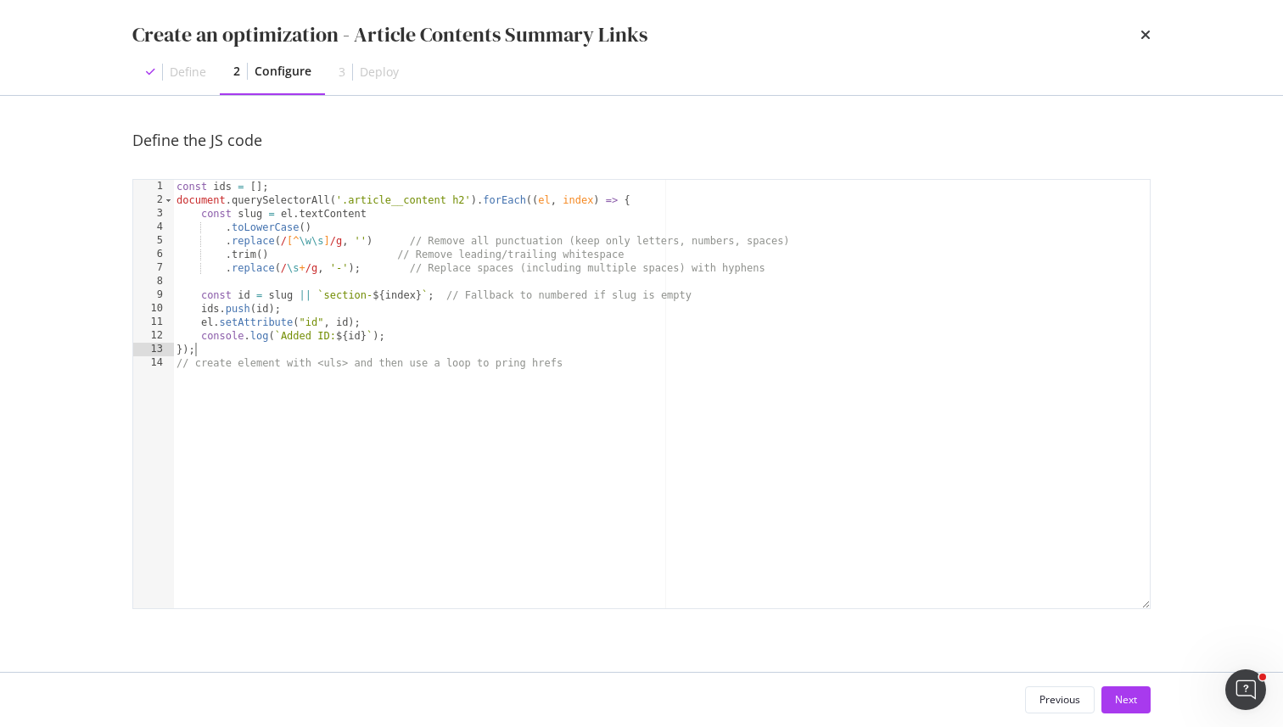
type textarea "});"
click at [390, 473] on div "const ids = [ ] ; document . querySelectorAll ( '.article__content h2' ) . forE…" at bounding box center [661, 408] width 977 height 456
click at [1124, 698] on div "Next" at bounding box center [1126, 699] width 22 height 14
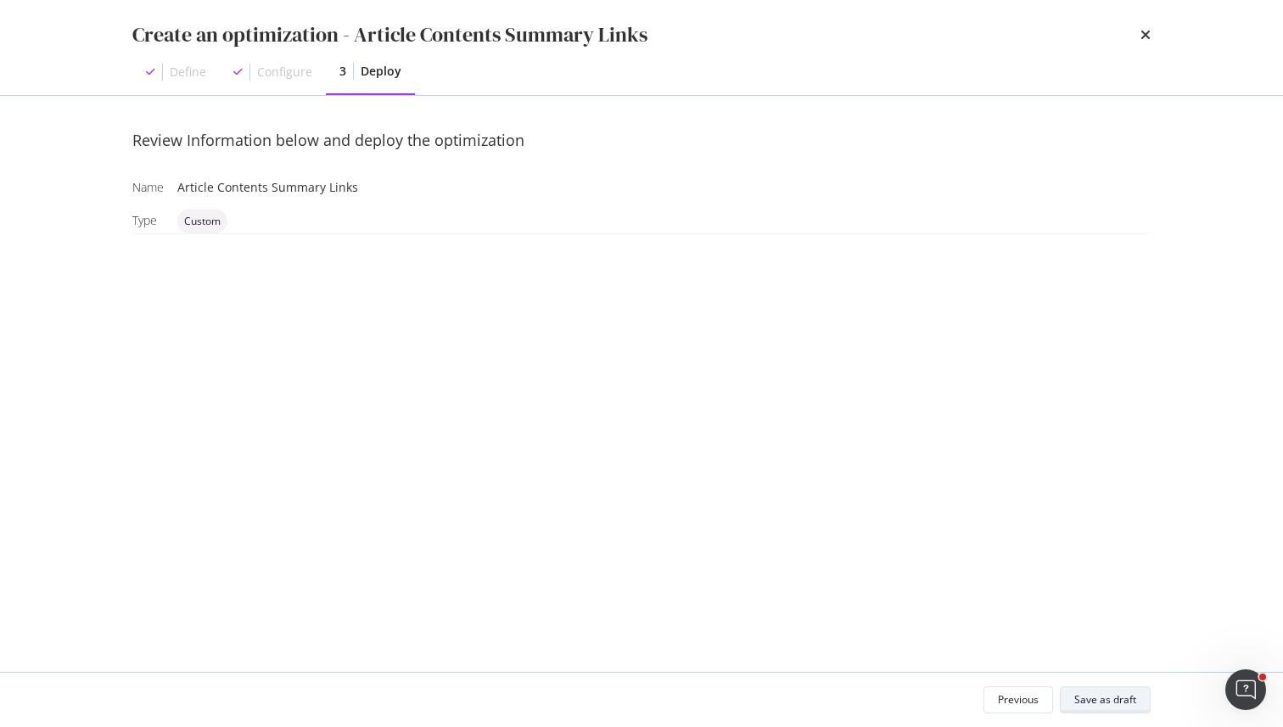
click at [1106, 700] on div "Save as draft" at bounding box center [1105, 699] width 62 height 14
